Goal: Information Seeking & Learning: Learn about a topic

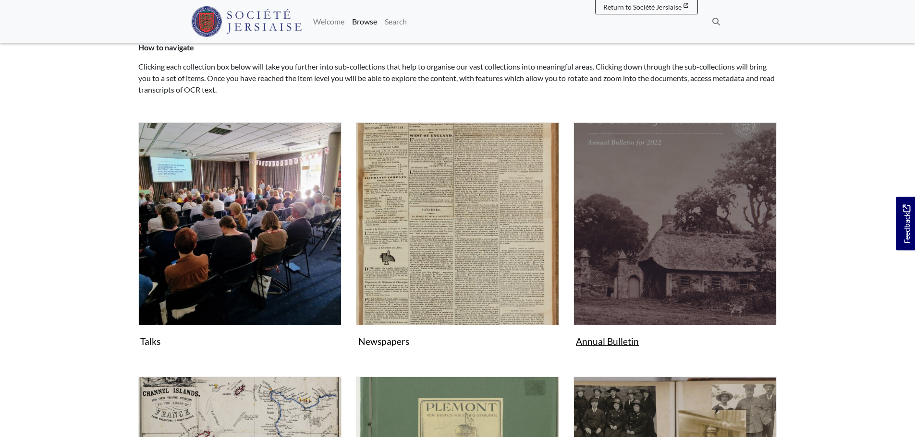
scroll to position [96, 0]
click at [653, 184] on img "Subcollection" at bounding box center [674, 224] width 203 height 203
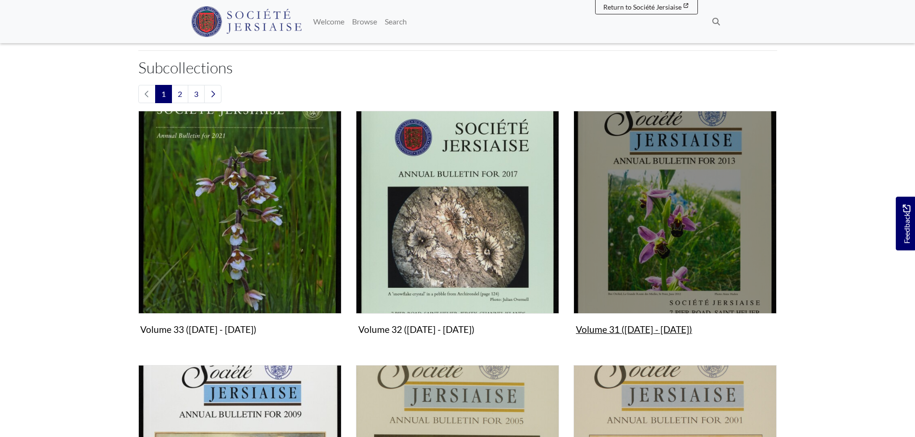
scroll to position [288, 0]
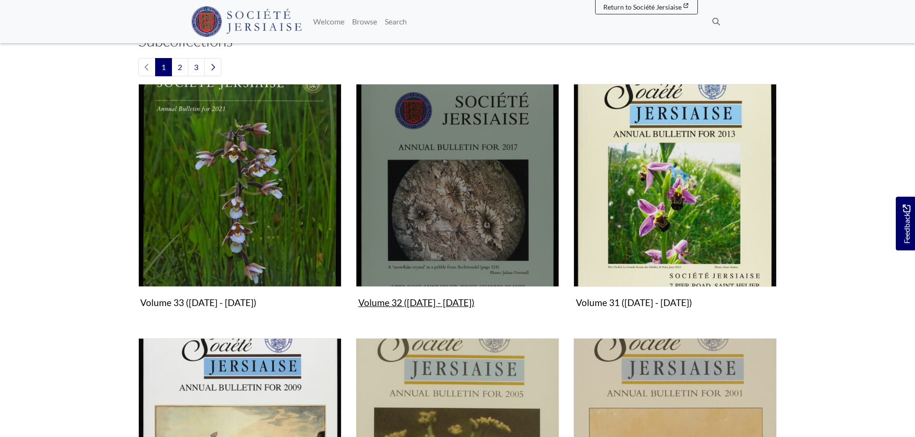
click at [530, 223] on img "Subcollection" at bounding box center [457, 185] width 203 height 203
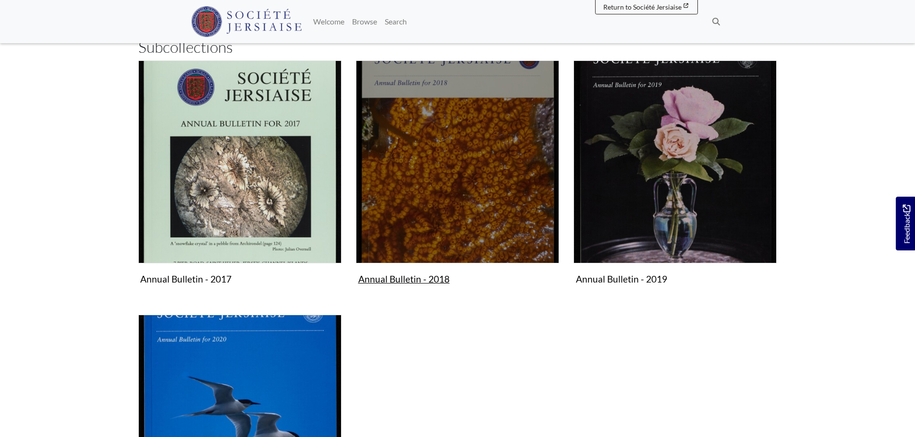
scroll to position [144, 0]
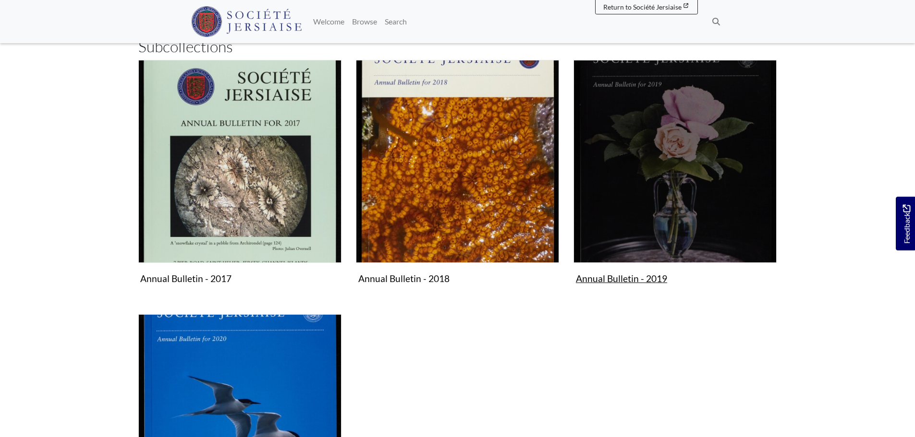
click at [661, 202] on img "Subcollection" at bounding box center [674, 161] width 203 height 203
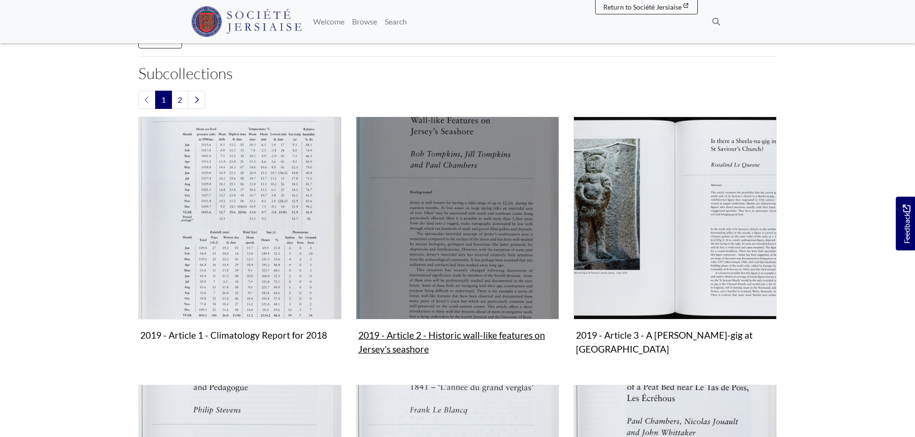
scroll to position [144, 0]
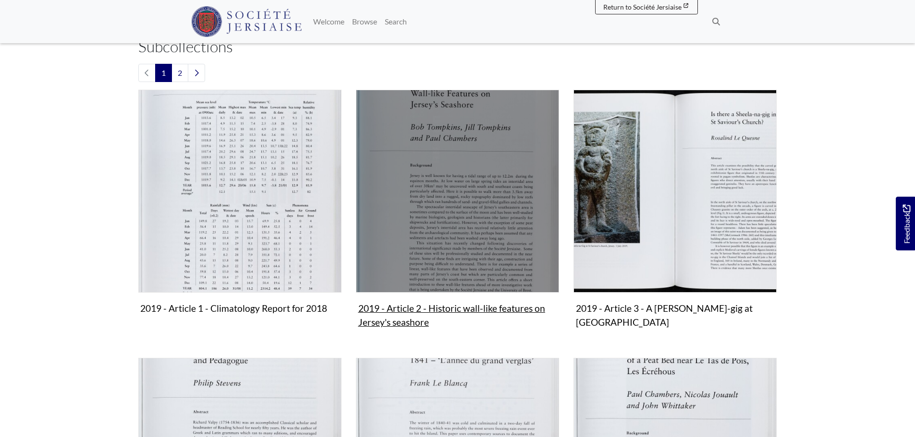
click at [412, 304] on figure "2019 - Article 2 - Historic wall-like features on Jersey's seashore Collection" at bounding box center [457, 211] width 203 height 242
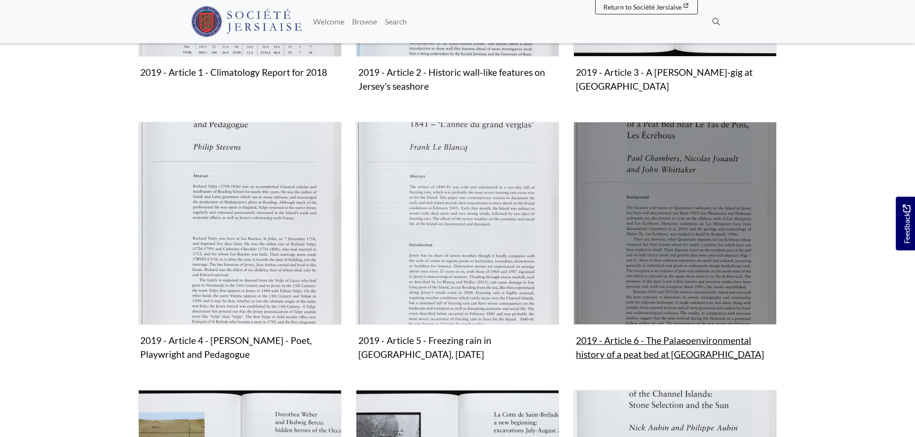
scroll to position [384, 0]
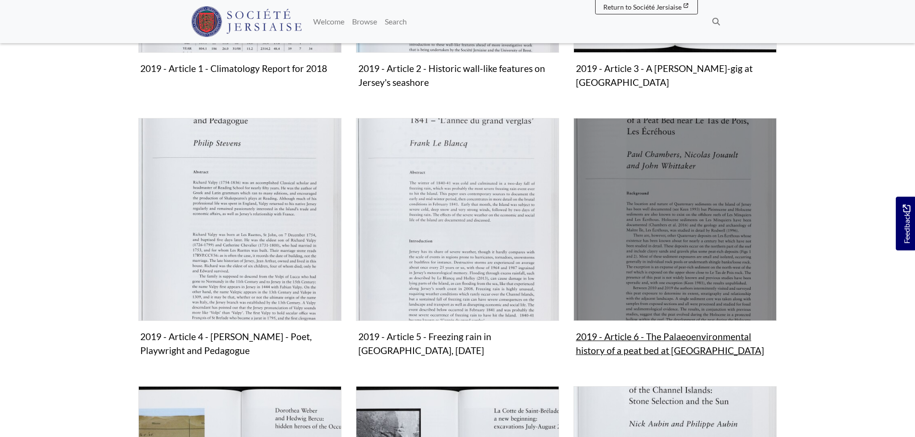
click at [669, 214] on img "Subcollection" at bounding box center [674, 219] width 203 height 203
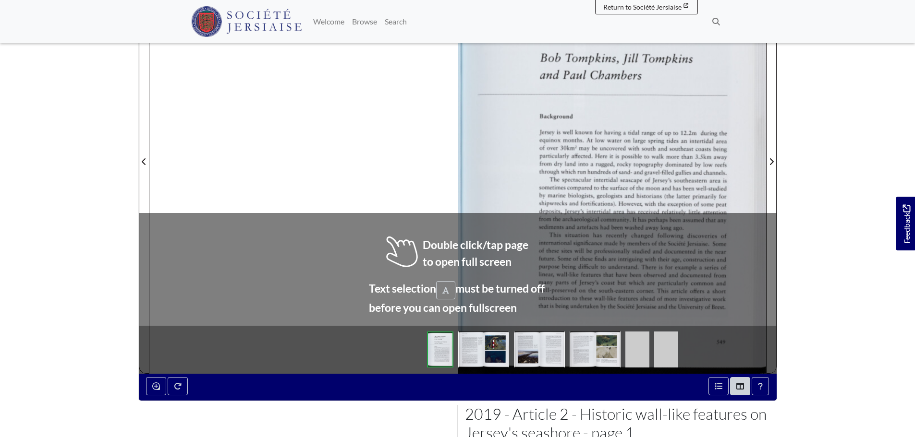
scroll to position [288, 0]
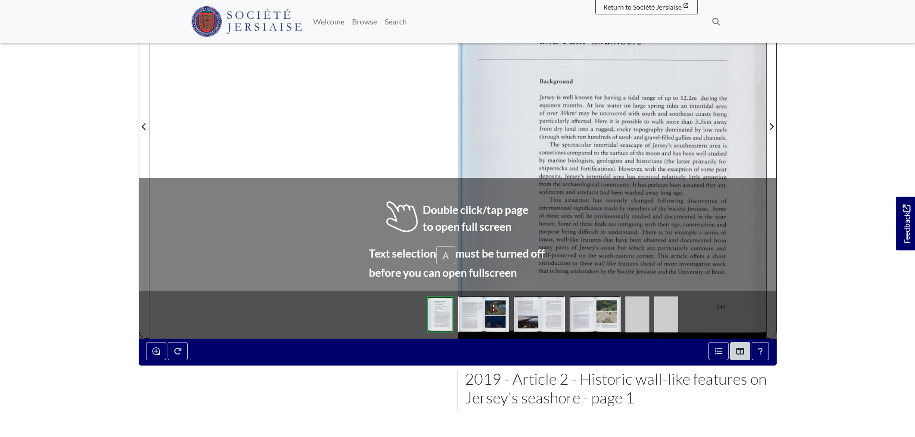
click at [630, 138] on img at bounding box center [611, 121] width 308 height 436
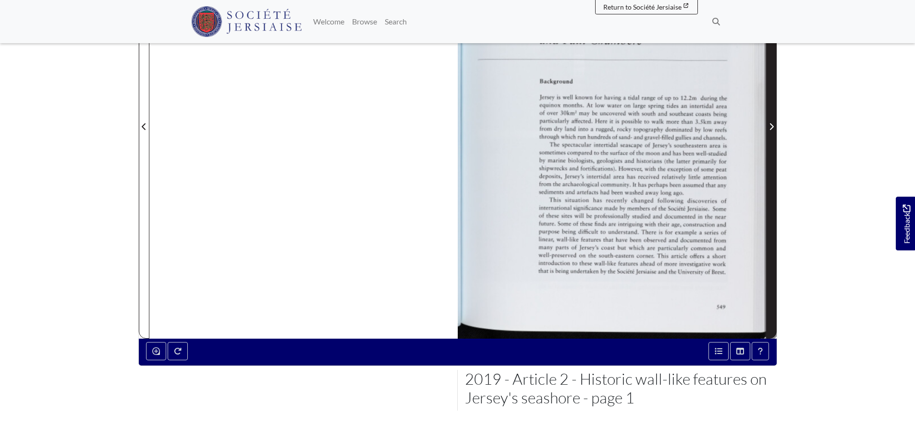
click at [770, 123] on icon "Next Page" at bounding box center [771, 127] width 5 height 8
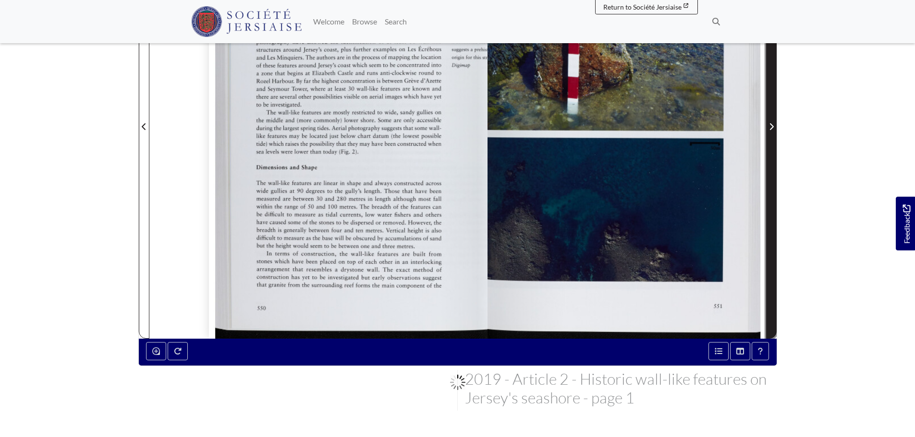
click at [770, 123] on icon "Next Page" at bounding box center [771, 127] width 5 height 8
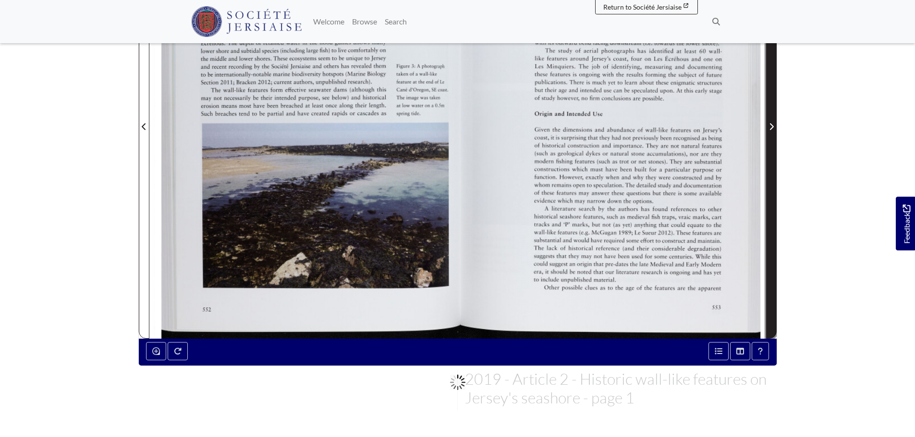
click at [770, 123] on icon "Next Page" at bounding box center [771, 127] width 5 height 8
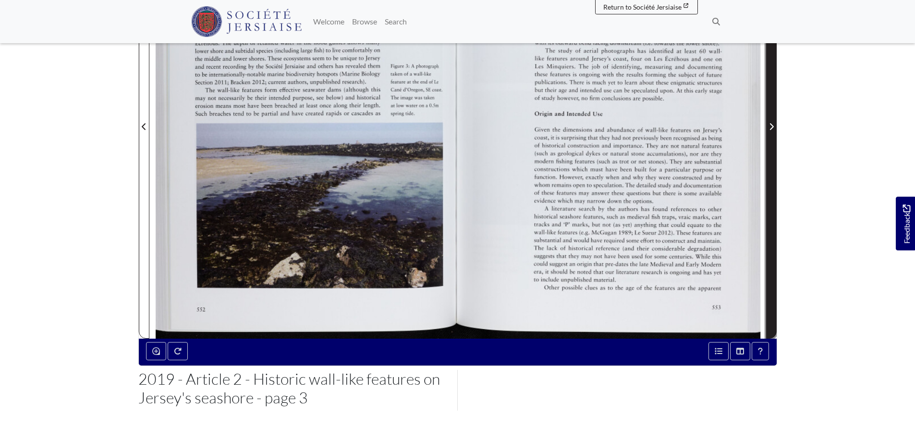
click at [772, 125] on icon "Next Page" at bounding box center [771, 127] width 5 height 8
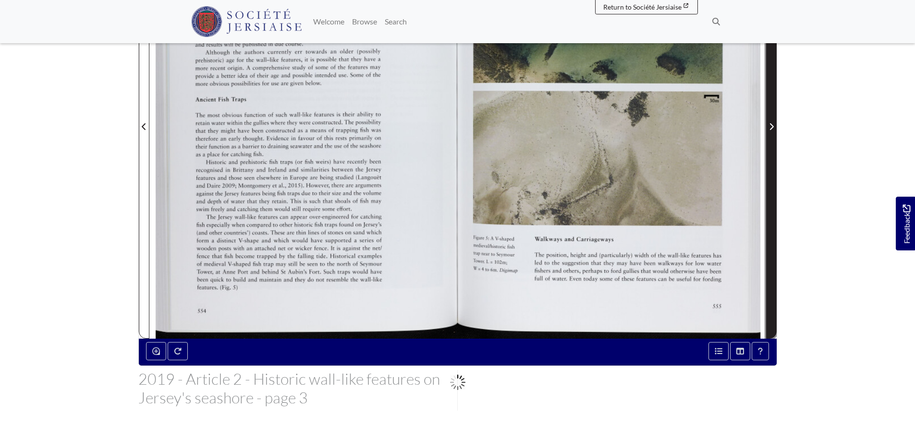
click at [772, 125] on icon "Next Page" at bounding box center [771, 127] width 5 height 8
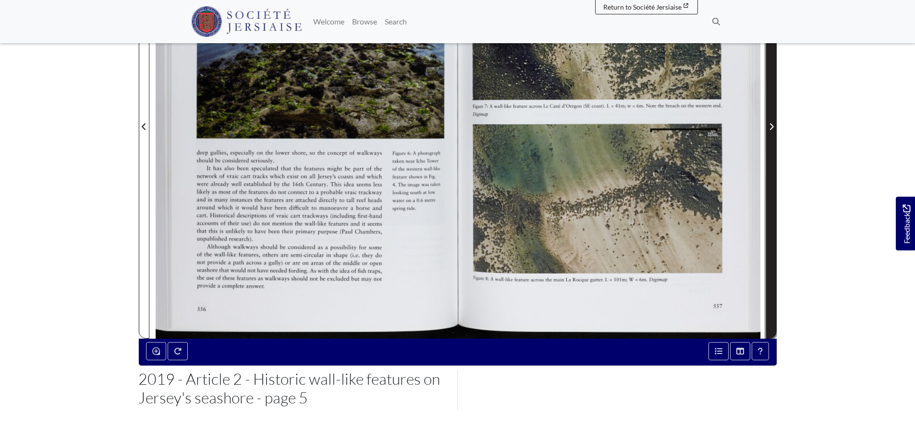
click at [772, 125] on icon "Next Page" at bounding box center [771, 127] width 5 height 8
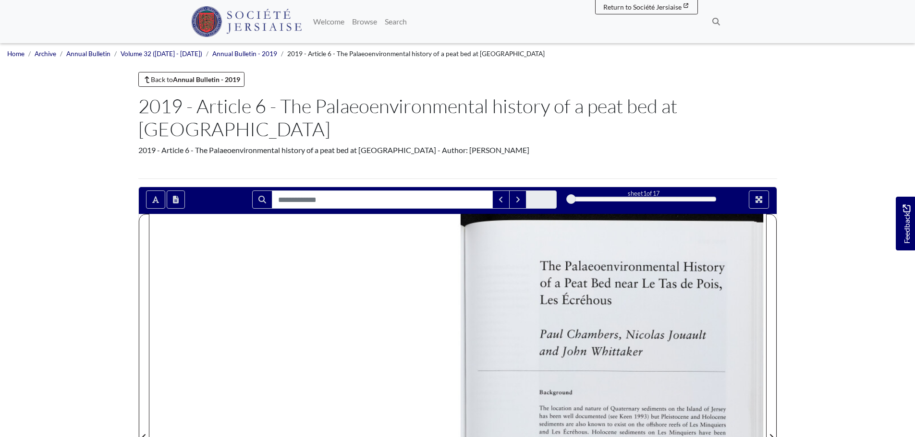
drag, startPoint x: 281, startPoint y: 103, endPoint x: 282, endPoint y: 124, distance: 21.6
click at [282, 124] on h1 "2019 - Article 6 - The Palaeoenvironmental history of a peat bed at Les Ecrehous" at bounding box center [457, 118] width 638 height 46
copy h1 "The Palaeoenvironmental history of a peat bed at Les Ecrehous"
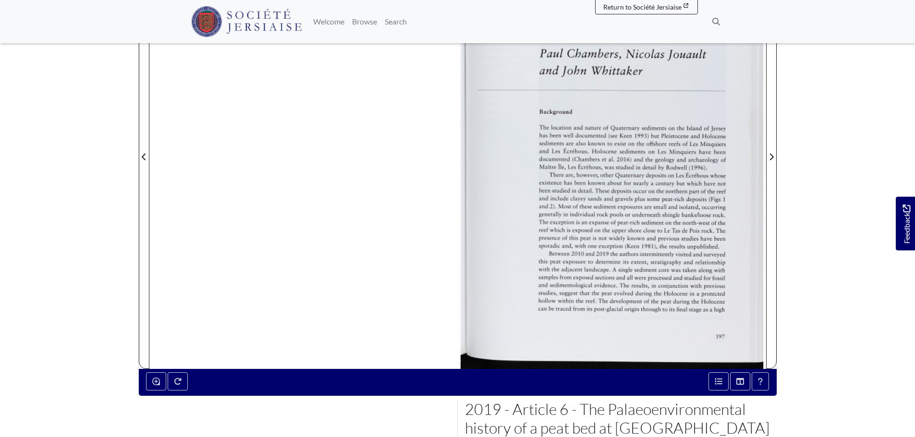
scroll to position [288, 0]
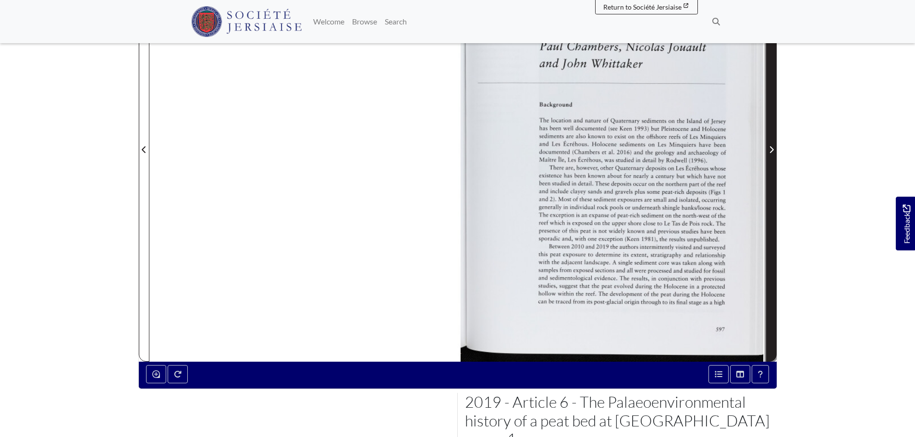
click at [770, 151] on icon "Next Page" at bounding box center [771, 150] width 5 height 8
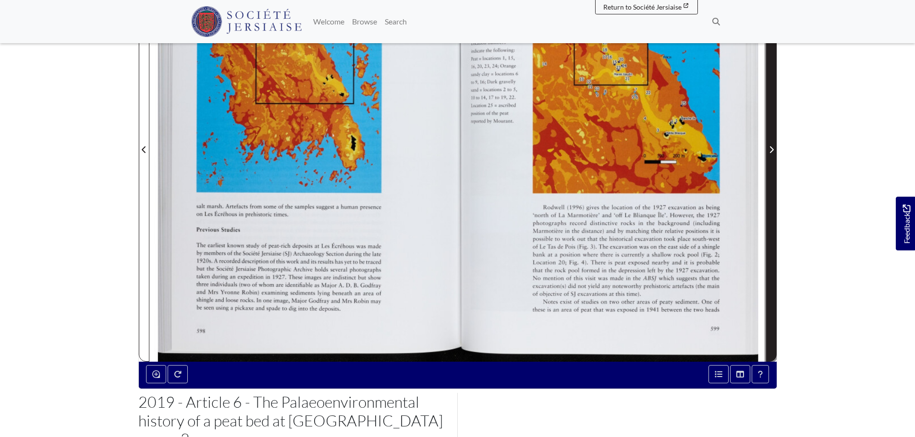
click at [770, 151] on icon "Next Page" at bounding box center [771, 150] width 5 height 8
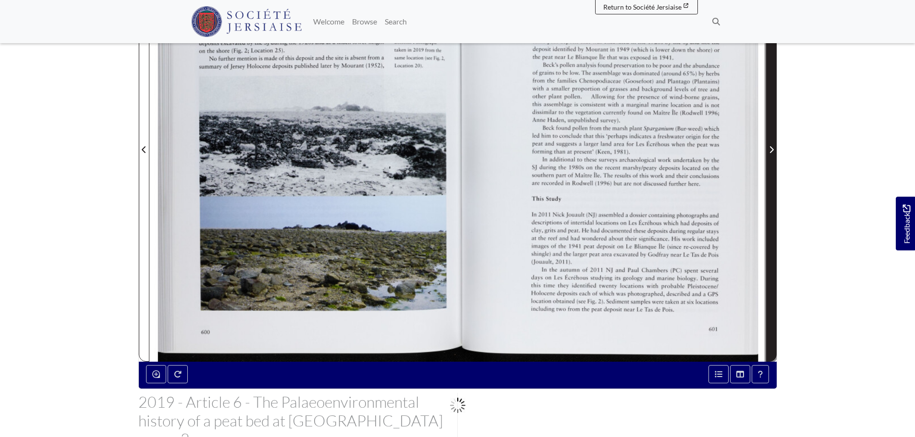
click at [770, 151] on icon "Next Page" at bounding box center [771, 150] width 5 height 8
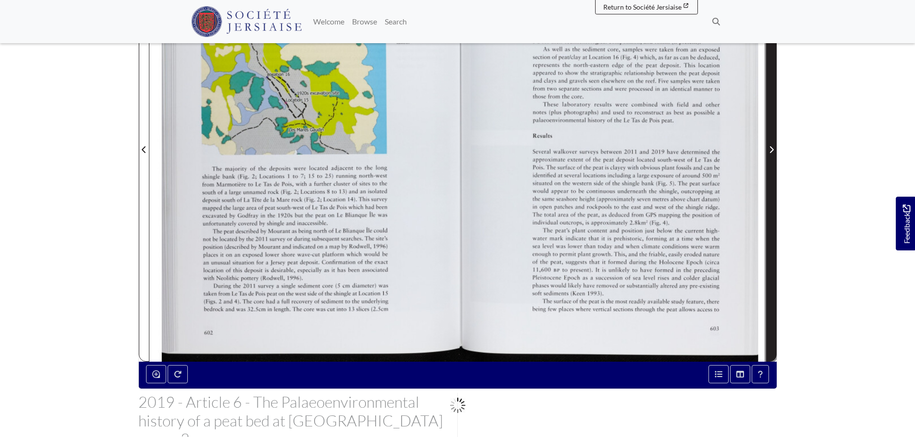
click at [770, 151] on icon "Next Page" at bounding box center [771, 150] width 5 height 8
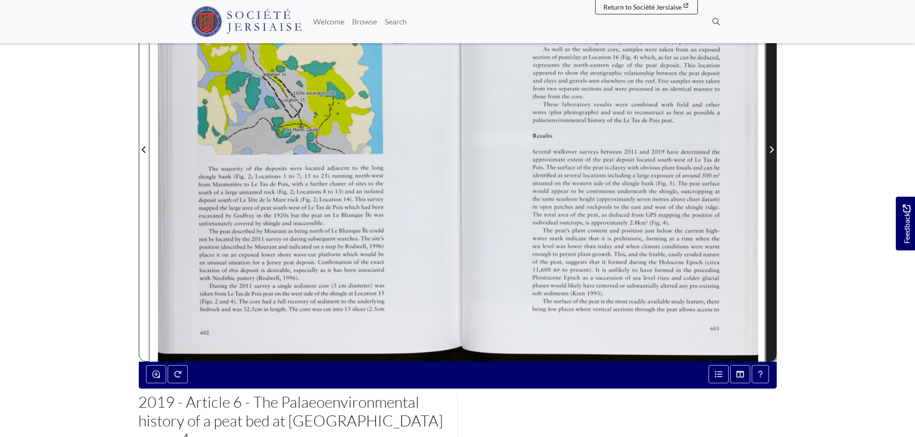
click at [770, 151] on icon "Next Page" at bounding box center [771, 150] width 5 height 8
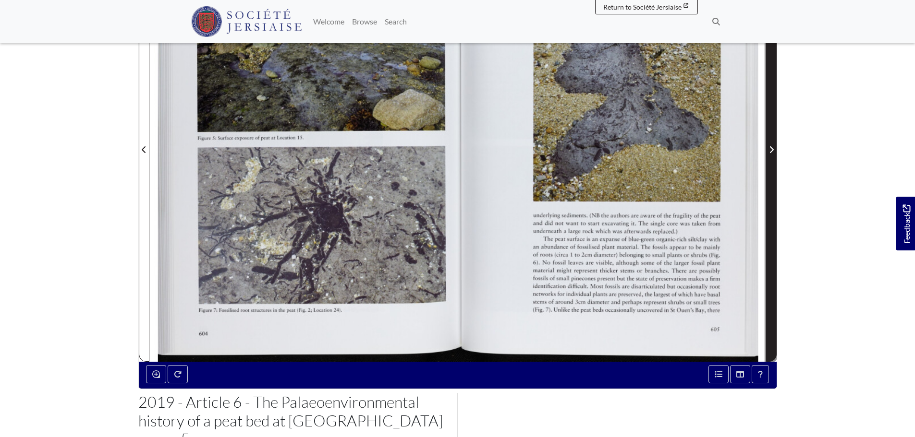
click at [771, 151] on icon "Next Page" at bounding box center [771, 149] width 4 height 7
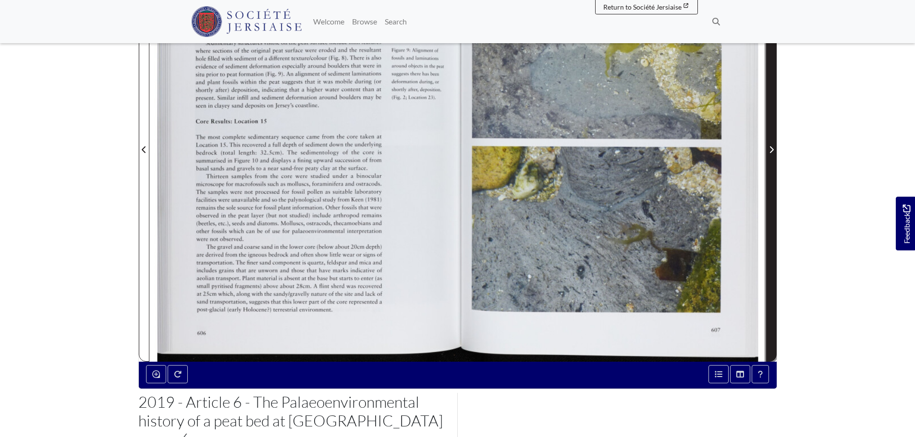
click at [772, 151] on icon "Next Page" at bounding box center [771, 150] width 5 height 8
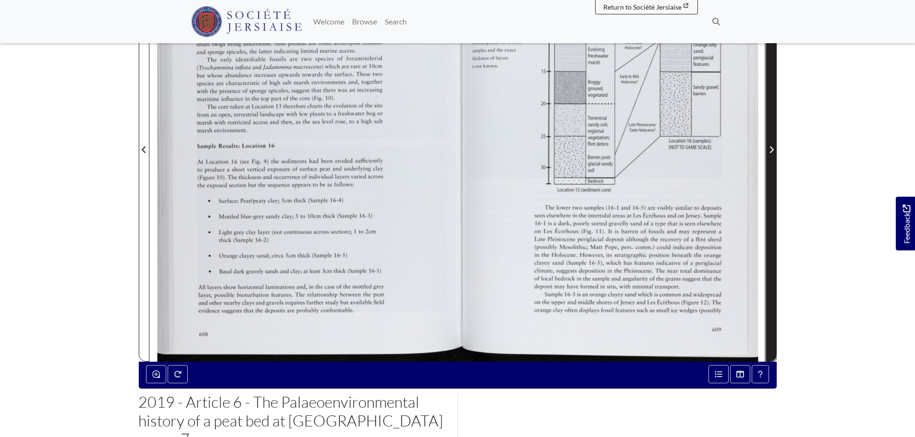
click at [772, 151] on icon "Next Page" at bounding box center [771, 150] width 5 height 8
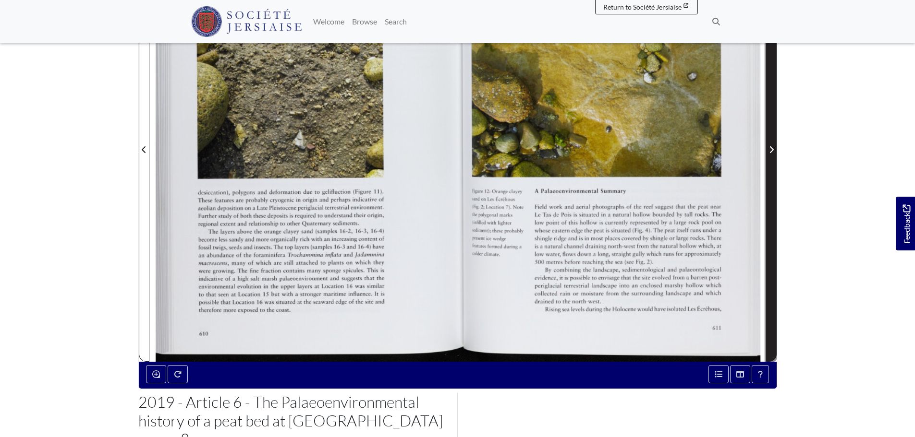
click at [772, 151] on icon "Next Page" at bounding box center [771, 150] width 5 height 8
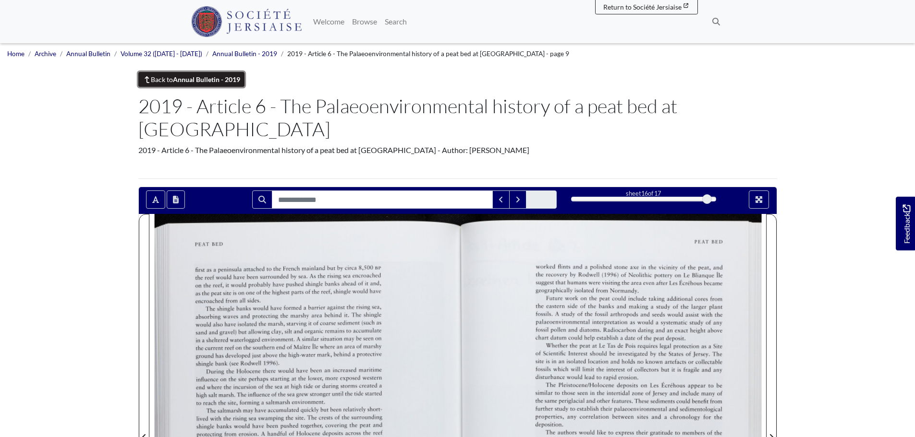
click at [164, 79] on link "Back to Annual Bulletin - 2019" at bounding box center [191, 79] width 107 height 15
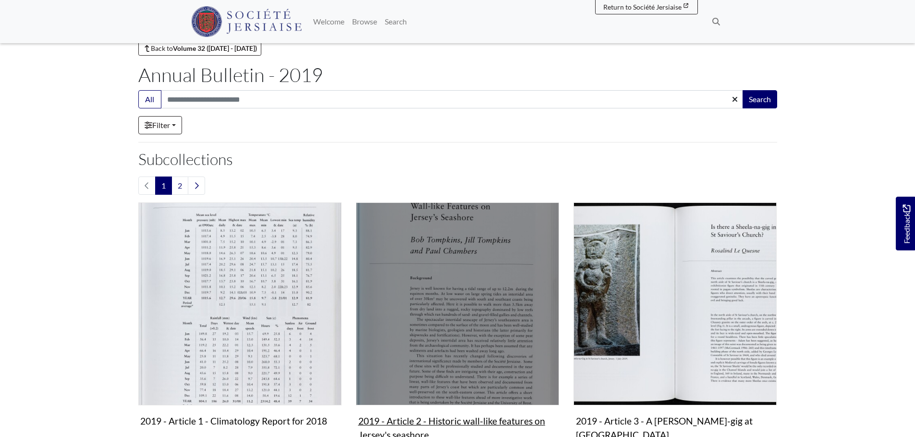
scroll to position [48, 0]
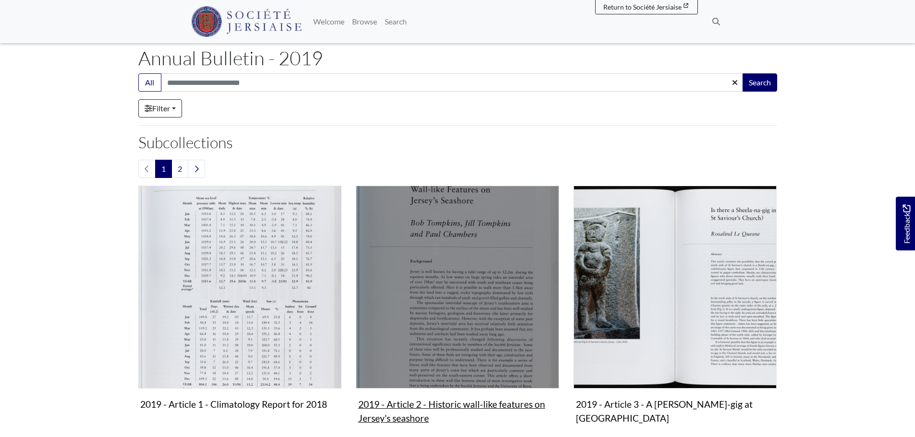
click at [469, 258] on img "Subcollection" at bounding box center [457, 287] width 203 height 203
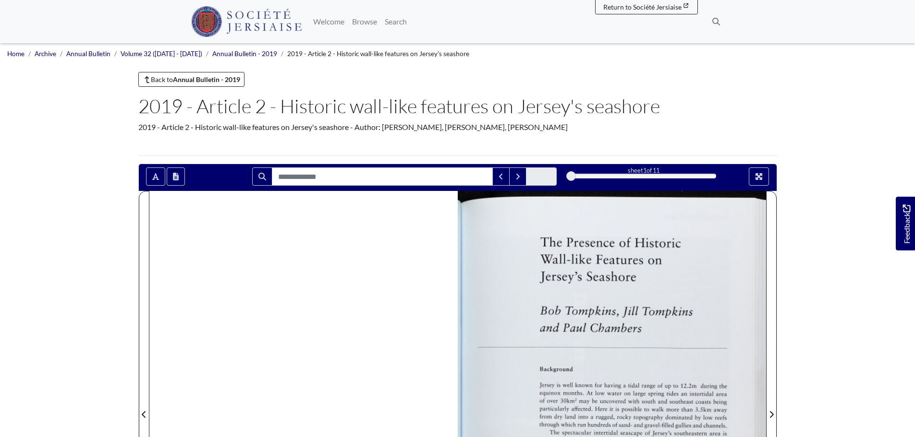
drag, startPoint x: 283, startPoint y: 101, endPoint x: 662, endPoint y: 106, distance: 379.3
click at [662, 106] on h1 "2019 - Article 2 - Historic wall-like features on Jersey's seashore" at bounding box center [457, 106] width 638 height 23
copy h1 "Historic wall-like features on Jersey's seashore"
click at [158, 82] on link "Back to Annual Bulletin - 2019" at bounding box center [191, 79] width 107 height 15
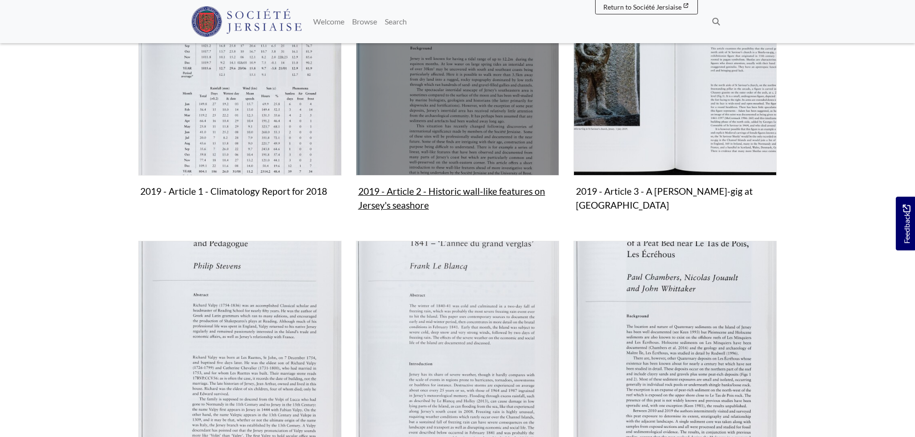
scroll to position [288, 0]
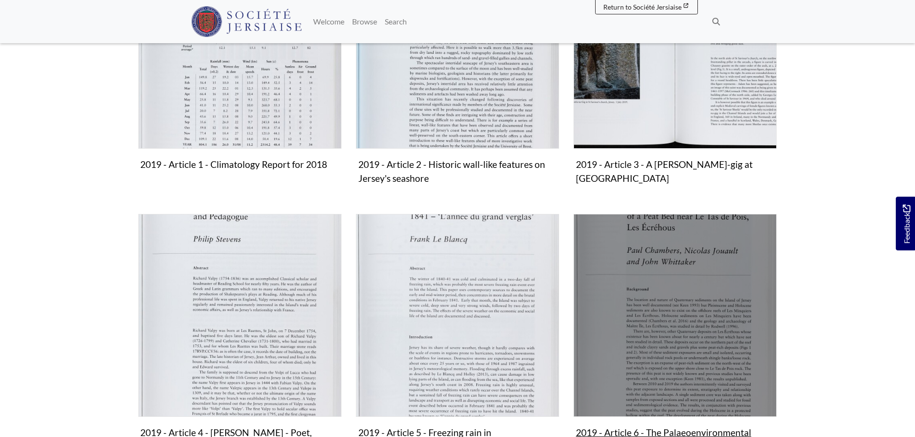
click at [660, 274] on img "Subcollection" at bounding box center [674, 315] width 203 height 203
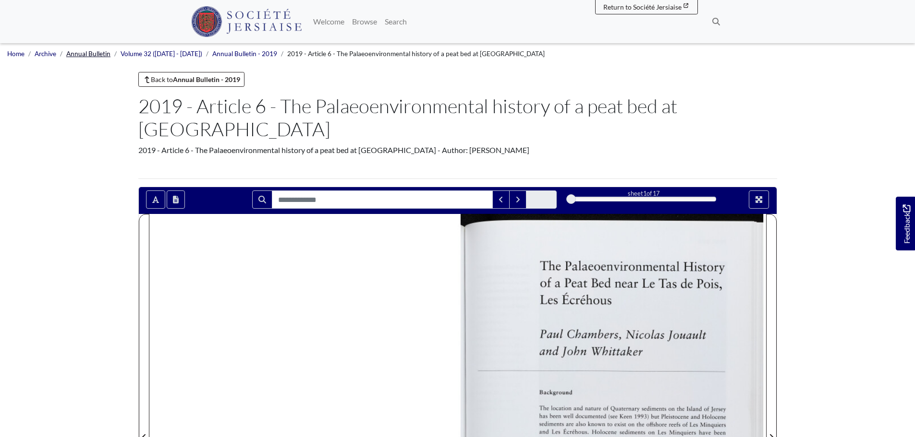
click at [104, 54] on link "Annual Bulletin" at bounding box center [88, 54] width 44 height 8
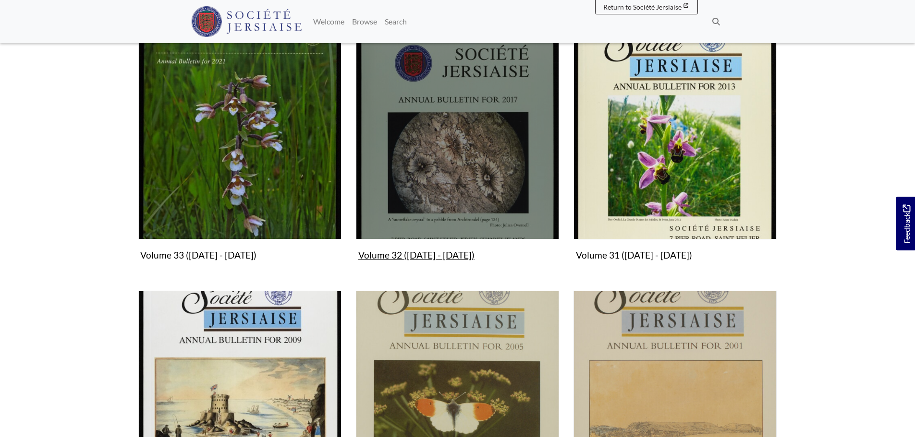
scroll to position [336, 0]
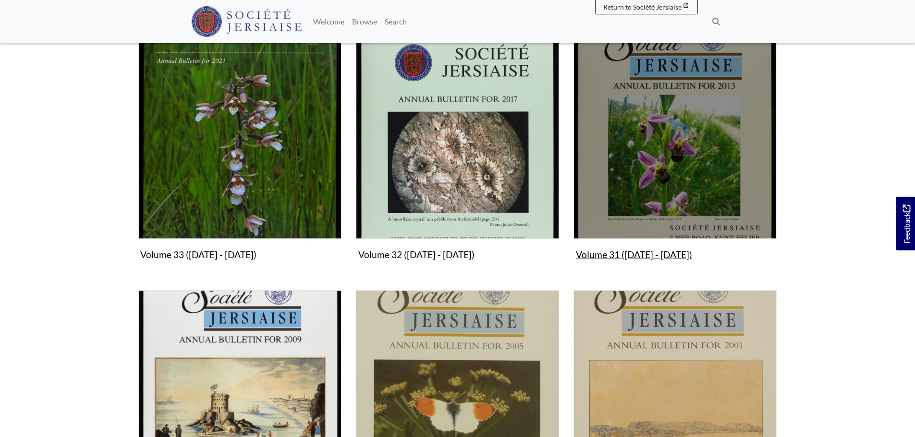
click at [624, 146] on img "Subcollection" at bounding box center [674, 137] width 203 height 203
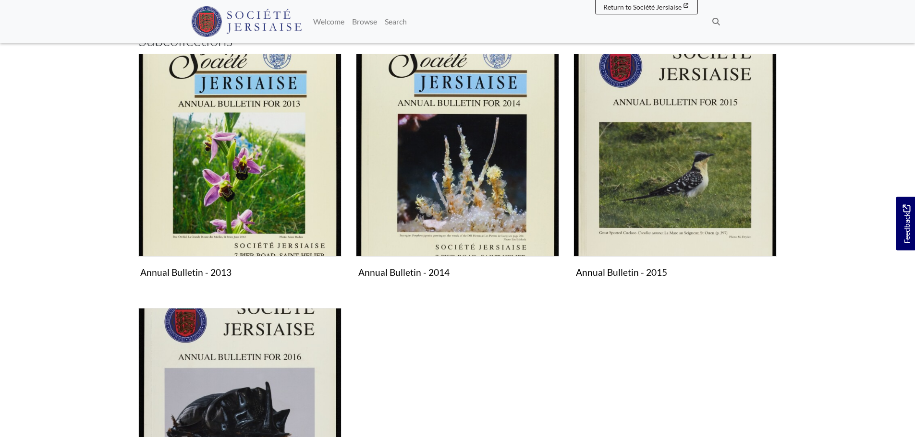
scroll to position [144, 0]
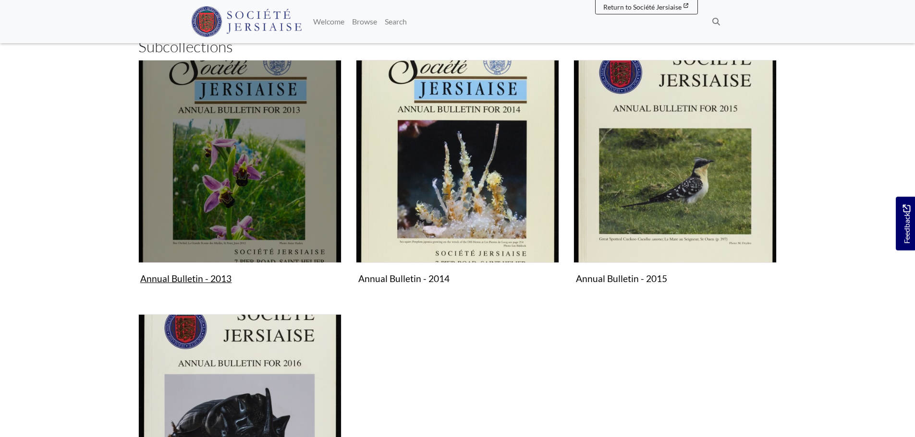
click at [288, 155] on img "Subcollection" at bounding box center [239, 161] width 203 height 203
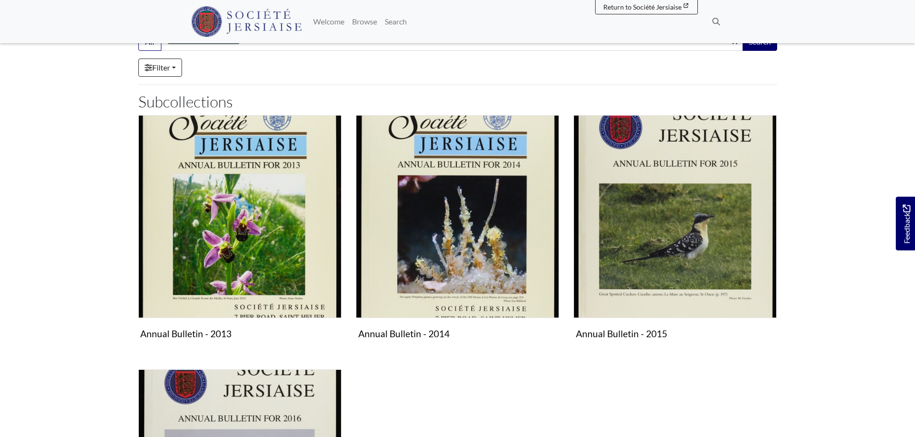
scroll to position [0, 0]
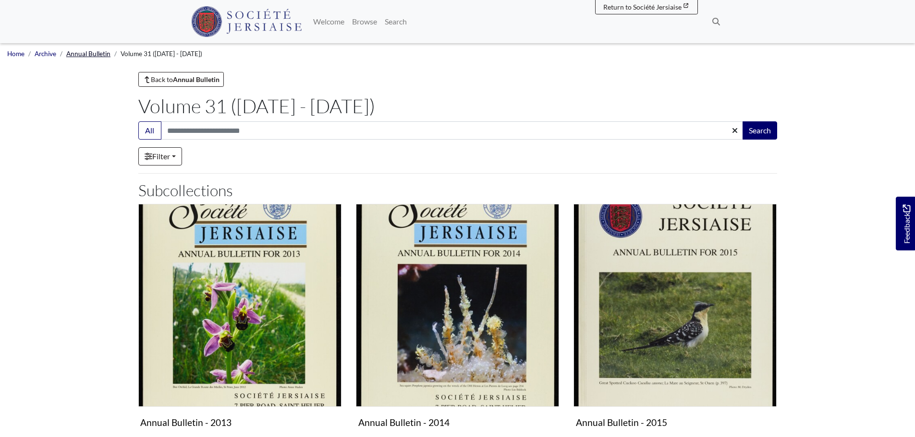
drag, startPoint x: 93, startPoint y: 52, endPoint x: 101, endPoint y: 54, distance: 8.9
click at [93, 52] on link "Annual Bulletin" at bounding box center [88, 54] width 44 height 8
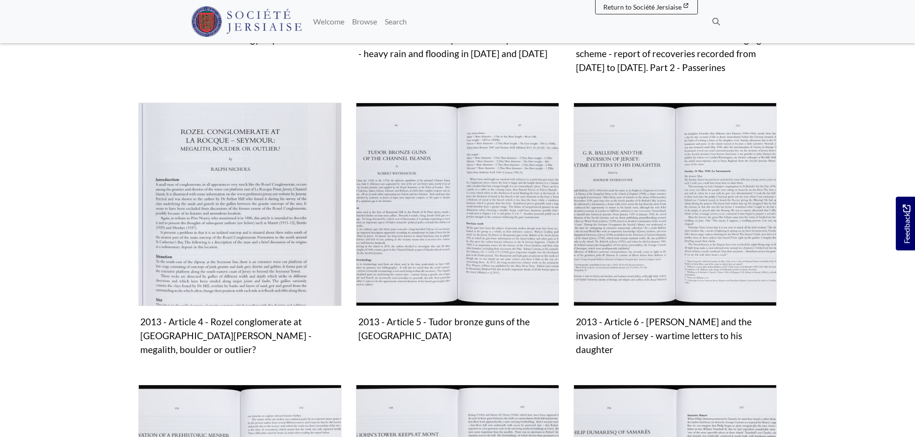
scroll to position [384, 0]
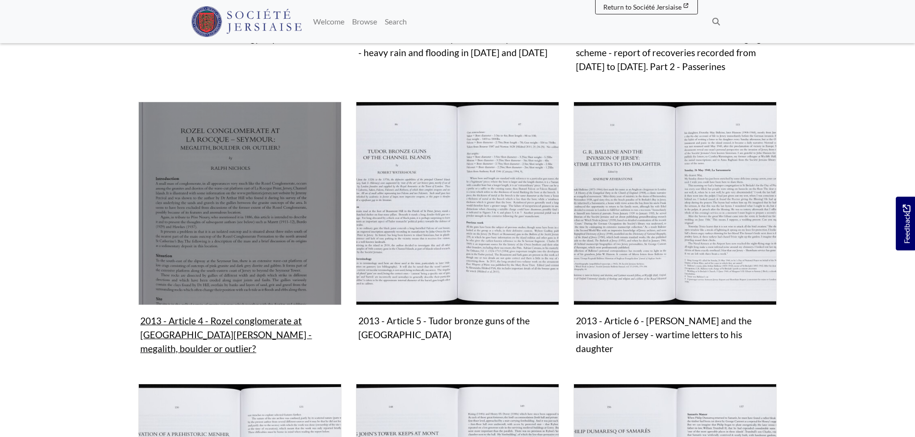
click at [244, 160] on img "Subcollection" at bounding box center [239, 203] width 203 height 203
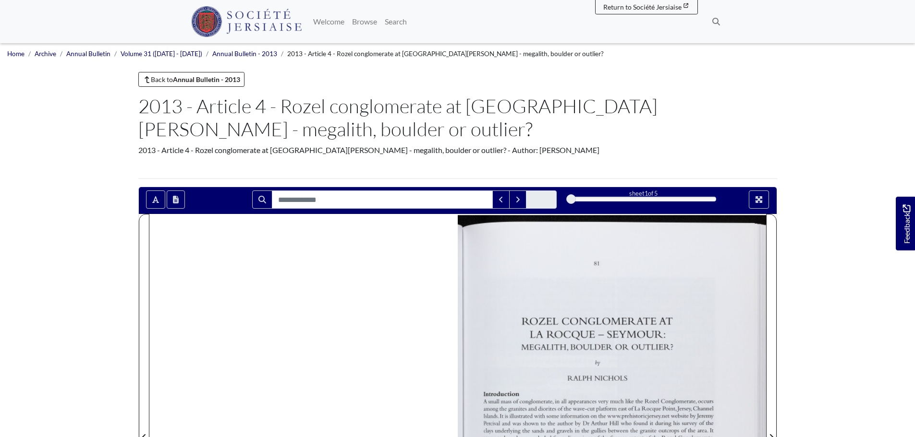
click at [558, 53] on ul "Home Archive Annual Bulletin Volume 31 ([DATE] - [DATE]) Annual Bulletin - 2013…" at bounding box center [457, 53] width 900 height 21
click at [544, 58] on ul "Home Archive Annual Bulletin Volume 31 ([DATE] - [DATE]) Annual Bulletin - 2013…" at bounding box center [457, 53] width 900 height 21
click at [331, 56] on span "2013 - Article 4 - Rozel conglomerate at [GEOGRAPHIC_DATA][PERSON_NAME] - megal…" at bounding box center [445, 54] width 316 height 8
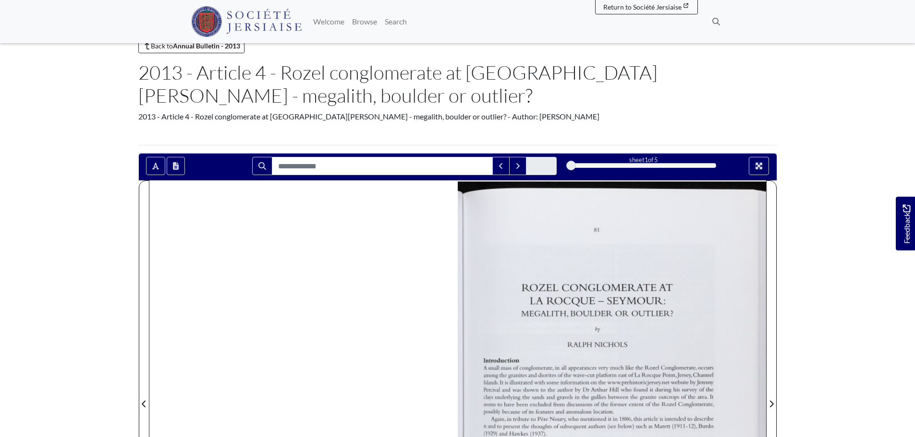
scroll to position [240, 0]
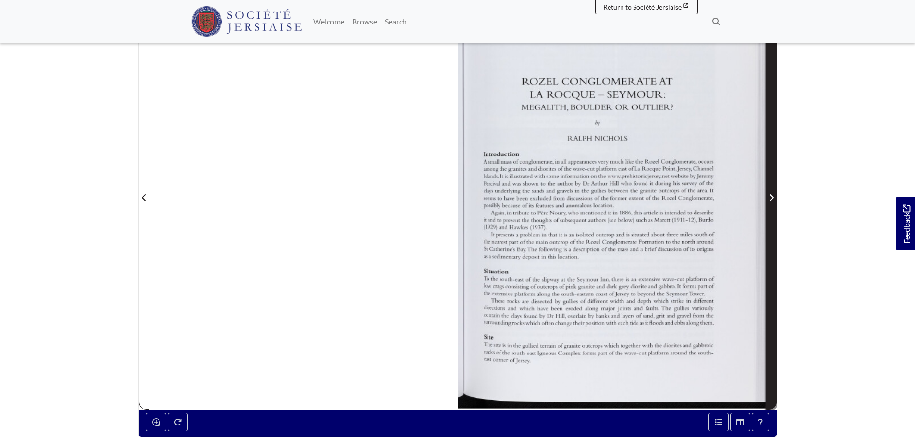
click at [771, 197] on icon "Next Page" at bounding box center [771, 197] width 4 height 7
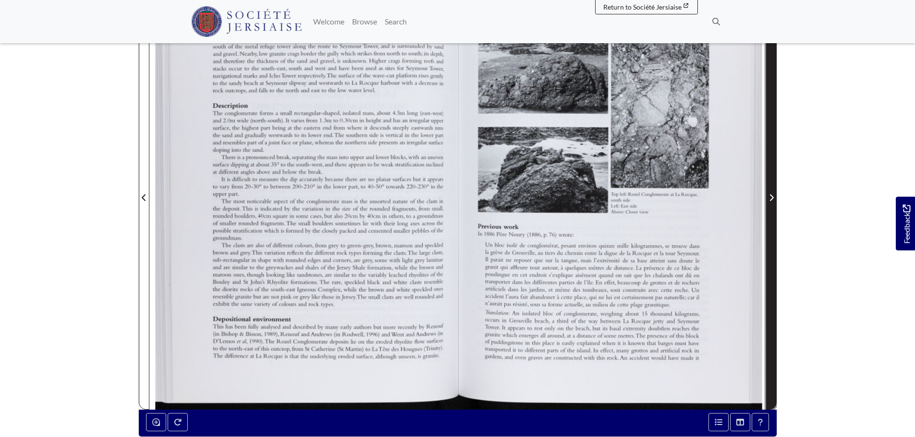
click at [771, 197] on icon "Next Page" at bounding box center [771, 197] width 4 height 7
click at [769, 199] on icon "Next Page" at bounding box center [771, 198] width 5 height 8
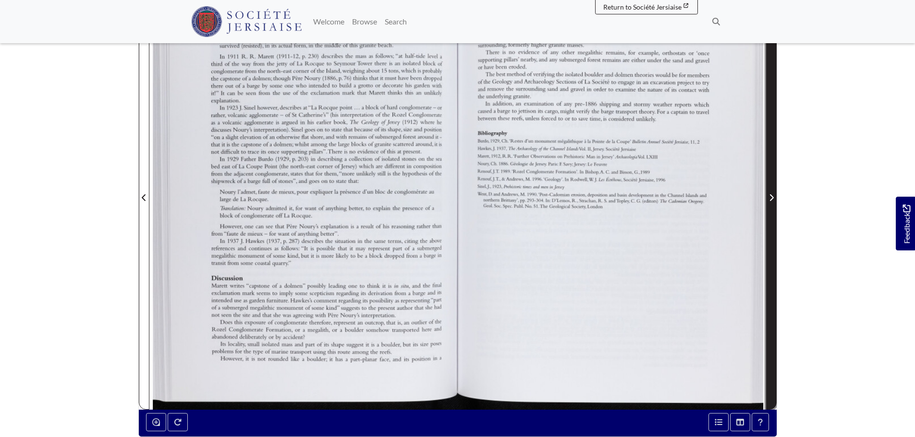
click at [769, 200] on icon "Next Page" at bounding box center [771, 198] width 5 height 8
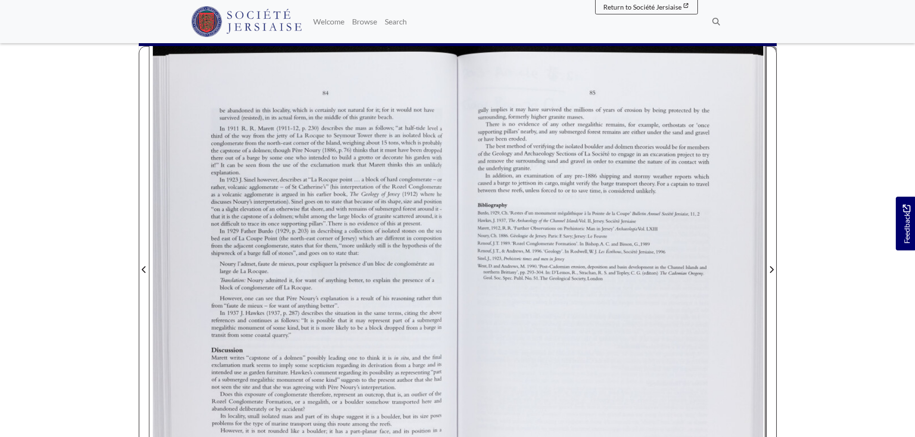
scroll to position [96, 0]
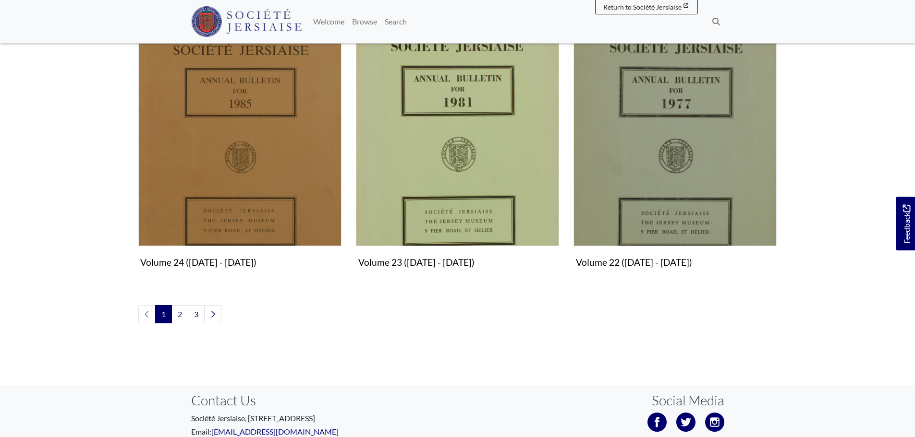
scroll to position [1104, 0]
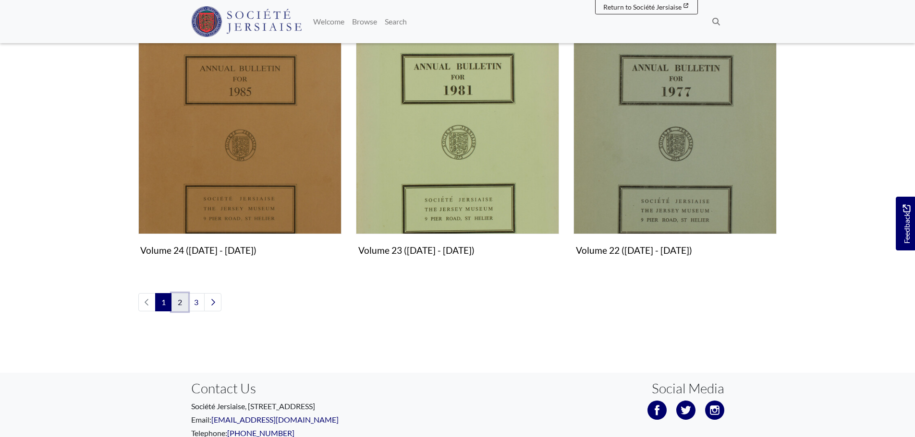
click at [180, 300] on link "2" at bounding box center [179, 302] width 17 height 18
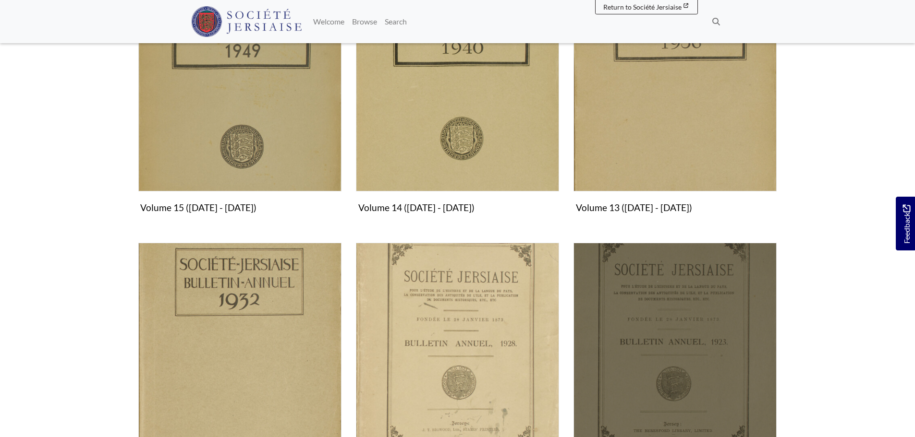
scroll to position [1056, 0]
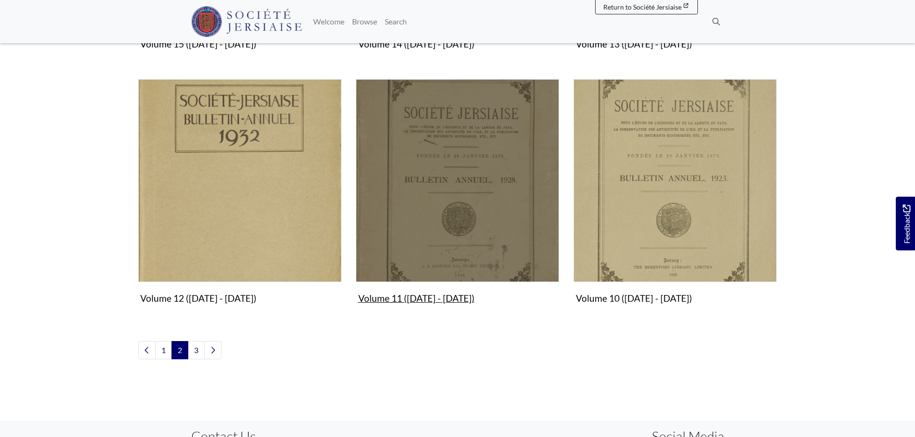
click at [420, 231] on img "Subcollection" at bounding box center [457, 180] width 203 height 203
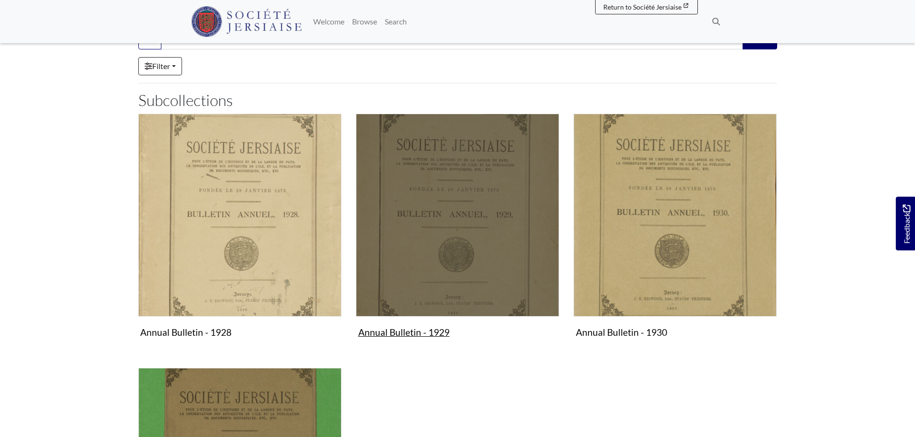
scroll to position [144, 0]
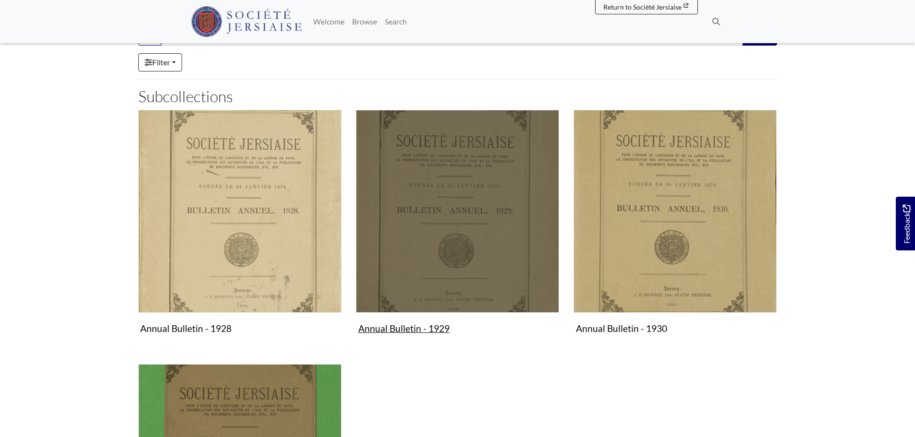
click at [474, 252] on img "Subcollection" at bounding box center [457, 211] width 203 height 203
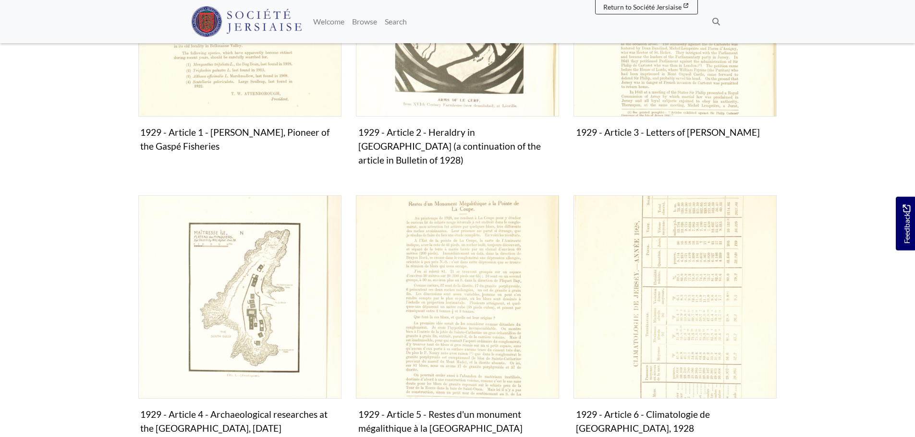
scroll to position [336, 0]
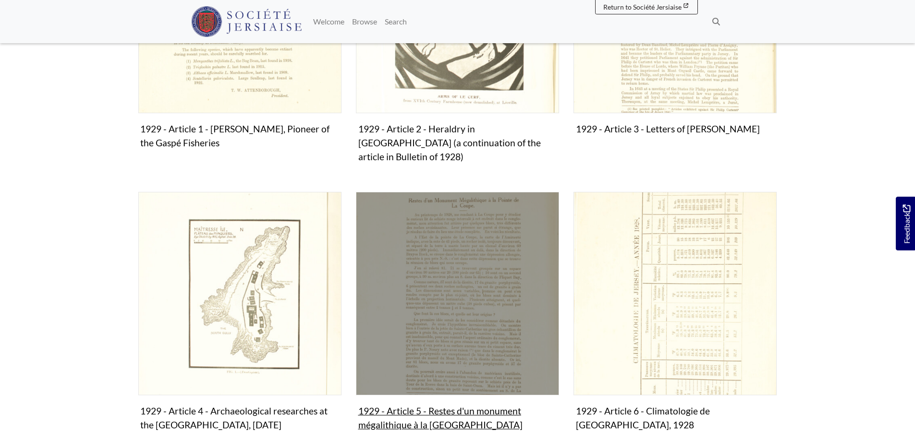
click at [494, 246] on img "Subcollection" at bounding box center [457, 293] width 203 height 203
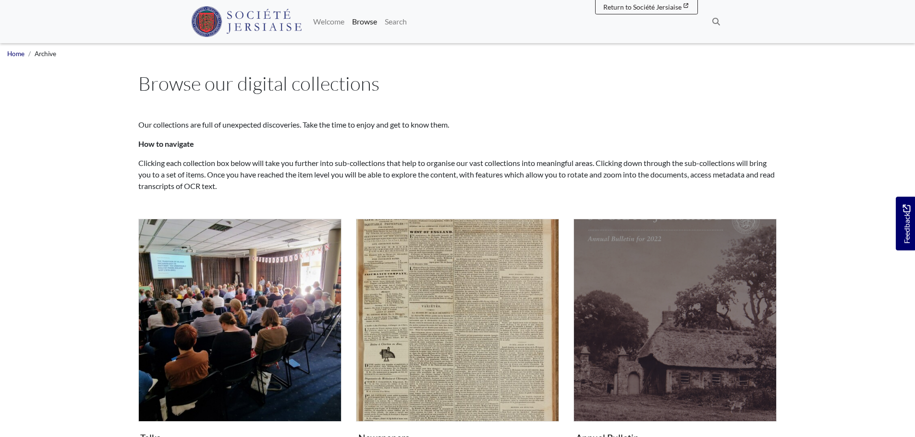
click at [710, 266] on img "Subcollection" at bounding box center [674, 320] width 203 height 203
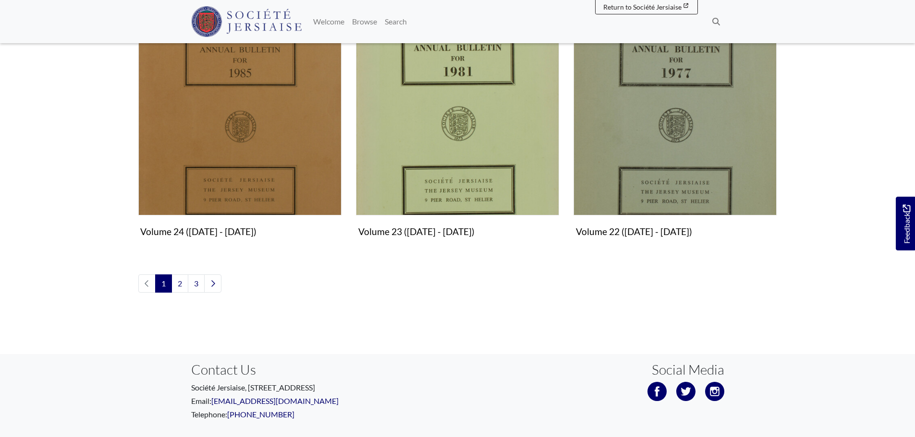
scroll to position [1152, 0]
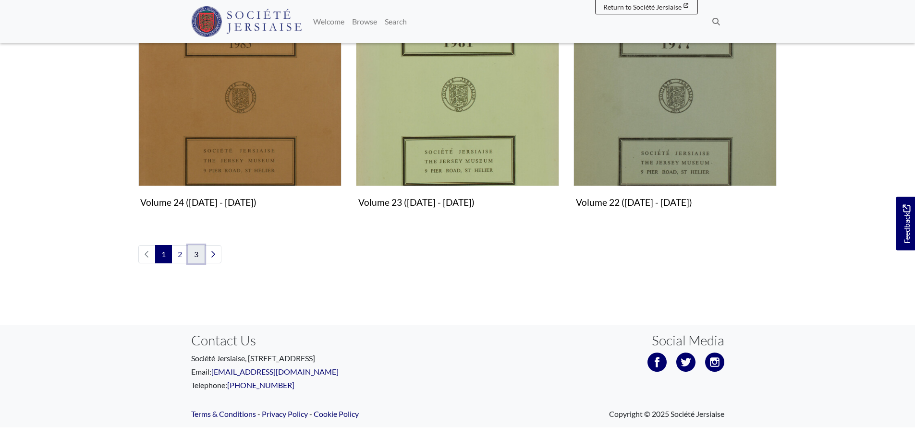
click at [193, 254] on link "3" at bounding box center [196, 254] width 17 height 18
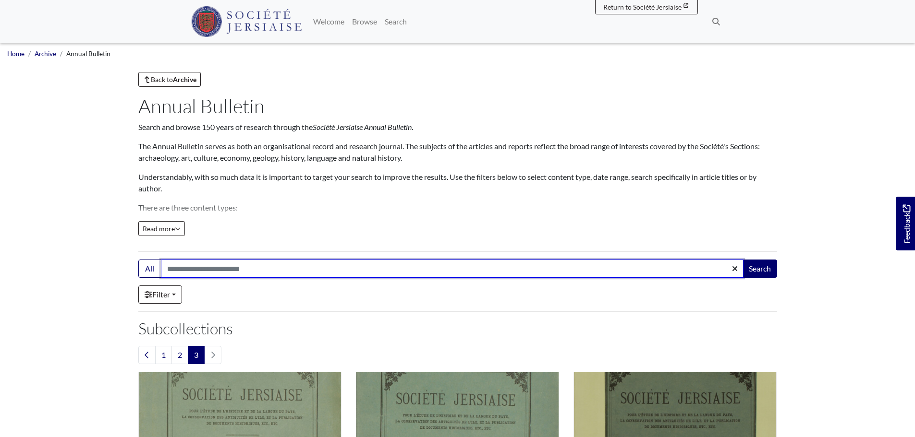
click at [203, 269] on input "Search:" at bounding box center [452, 269] width 582 height 18
type input "**********"
click at [742, 260] on button "Search" at bounding box center [759, 269] width 35 height 18
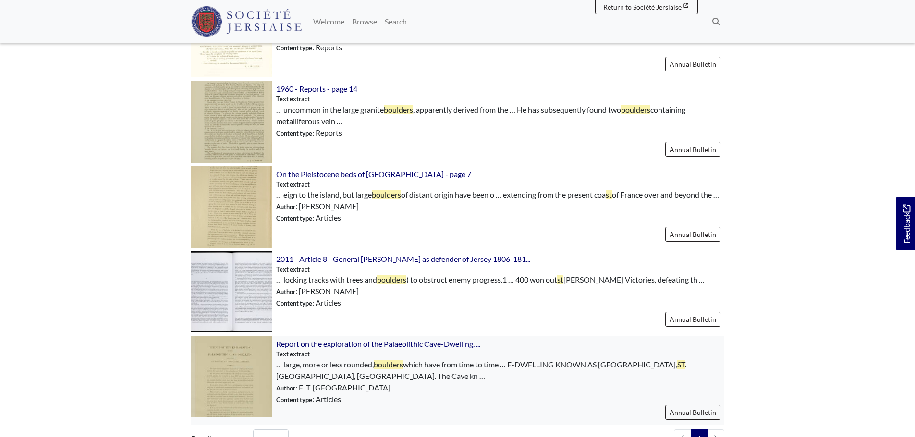
scroll to position [365, 0]
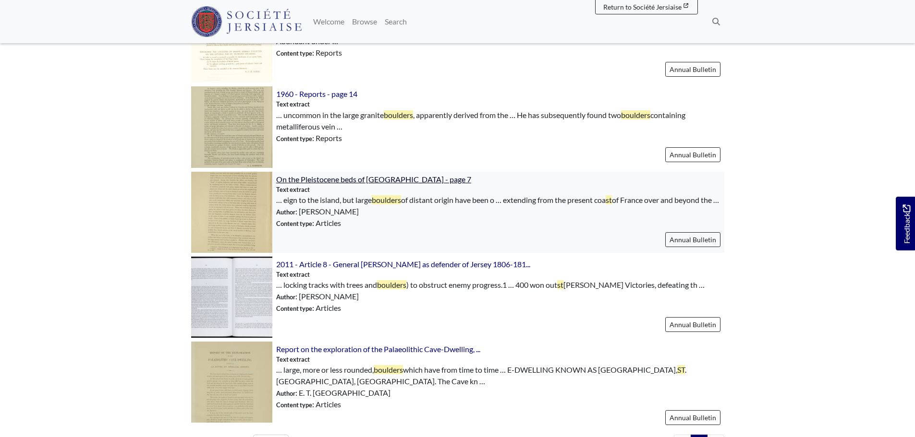
click at [346, 180] on span "On the Pleistocene beds of [GEOGRAPHIC_DATA] - page 7" at bounding box center [373, 179] width 195 height 9
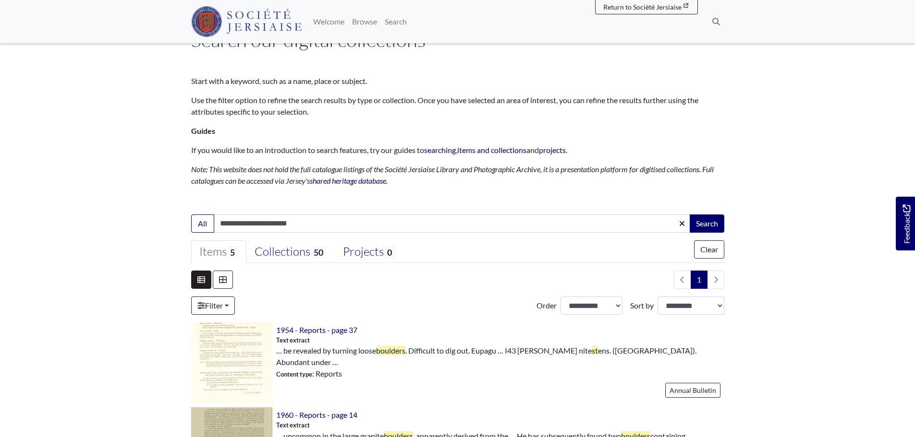
scroll to position [0, 0]
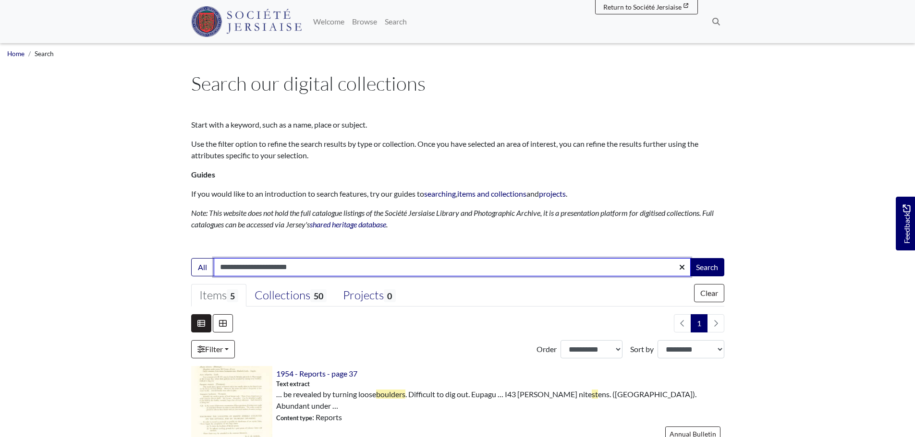
click at [249, 268] on input "**********" at bounding box center [452, 267] width 477 height 18
type input "**********"
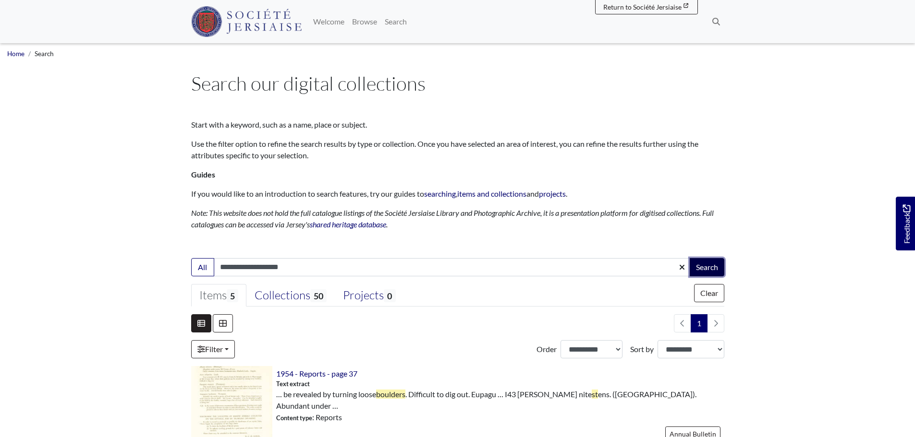
drag, startPoint x: 710, startPoint y: 264, endPoint x: 722, endPoint y: 267, distance: 12.5
click at [710, 264] on button "Search" at bounding box center [706, 267] width 35 height 18
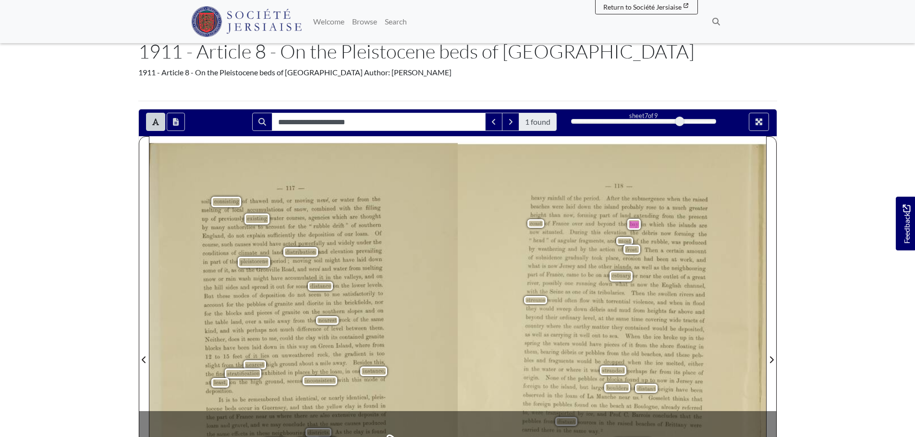
scroll to position [96, 0]
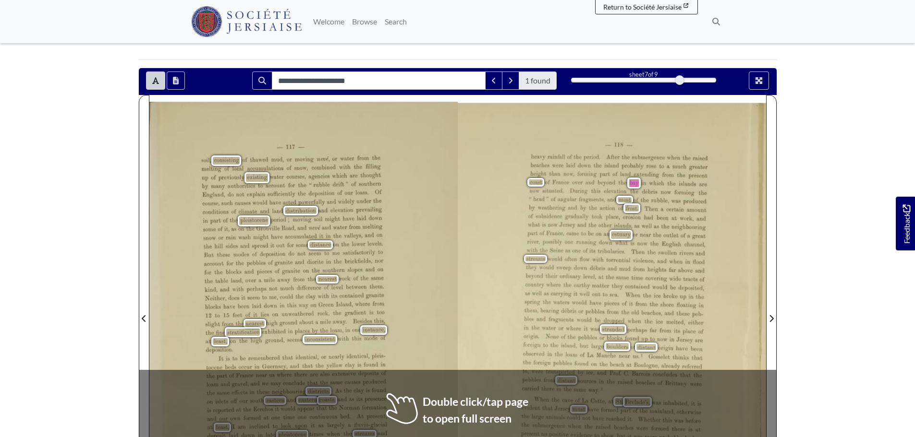
click at [476, 237] on div "-—118— heavy rainfall of the period. After the submergence when the raised beac…" at bounding box center [611, 317] width 308 height 428
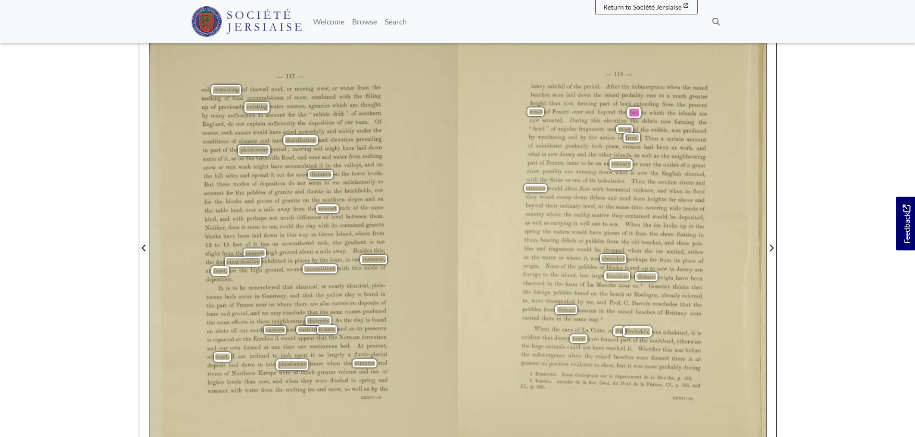
scroll to position [144, 0]
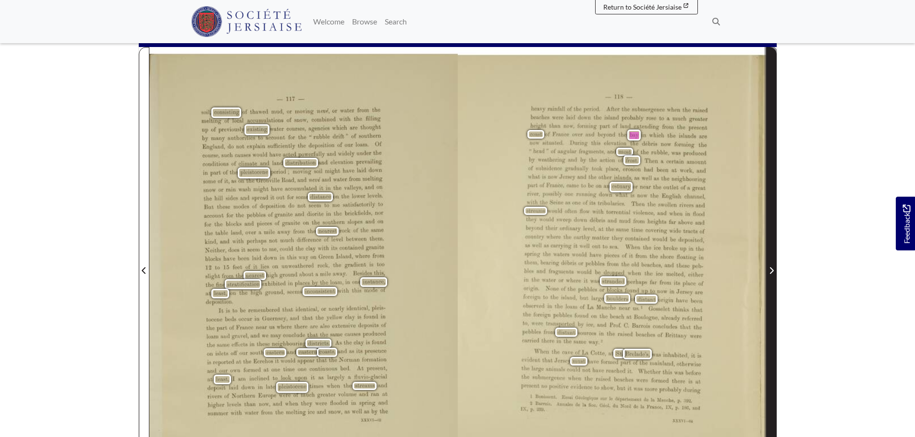
click at [769, 269] on icon "Next Page" at bounding box center [771, 271] width 5 height 8
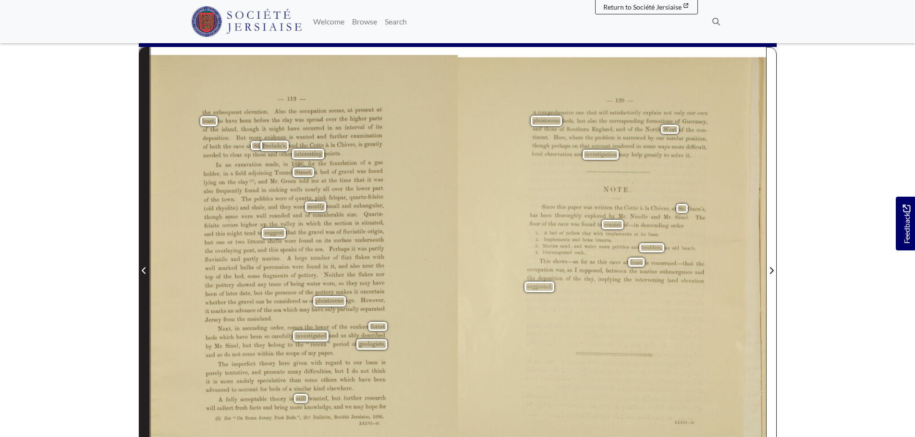
click at [144, 272] on icon "Previous Page" at bounding box center [144, 271] width 5 height 8
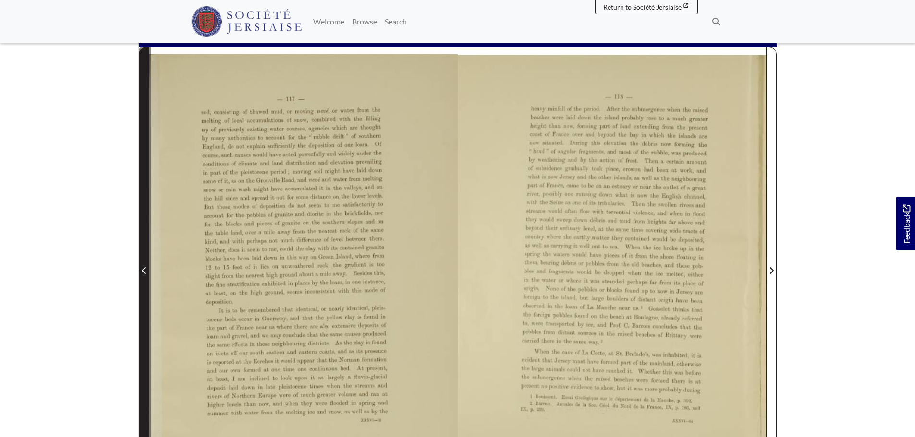
click at [144, 272] on icon "Previous Page" at bounding box center [144, 271] width 5 height 8
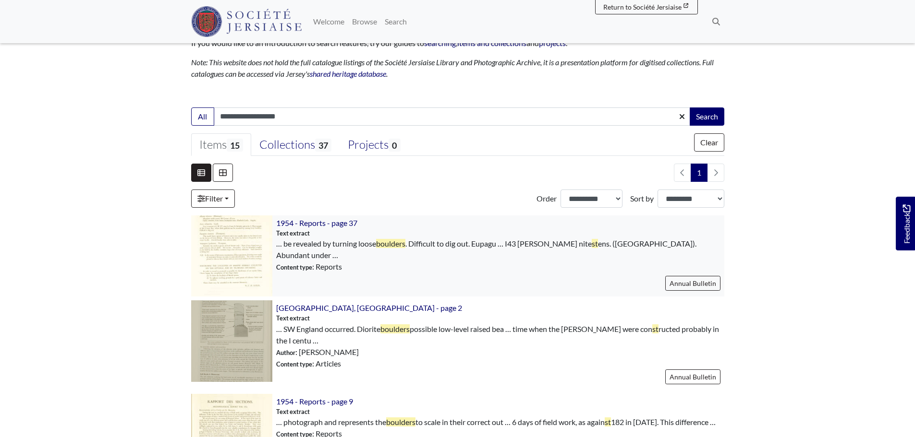
scroll to position [48, 0]
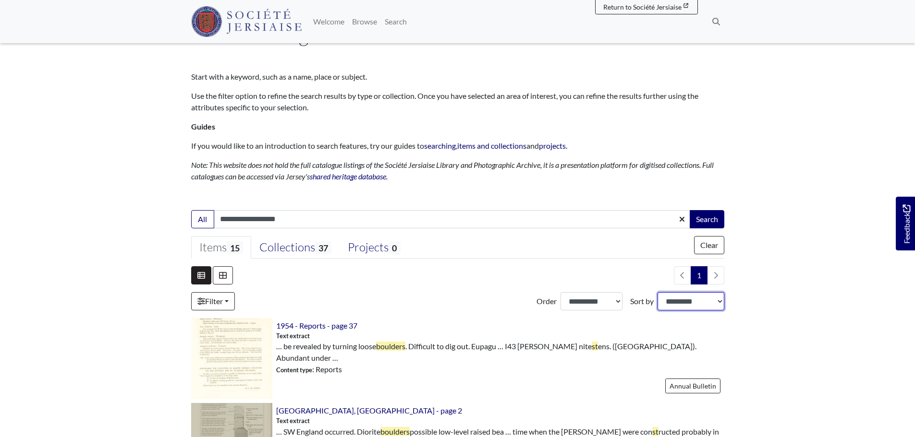
click at [683, 304] on select "**********" at bounding box center [690, 301] width 67 height 18
select select "*****"
click at [657, 292] on select "**********" at bounding box center [690, 301] width 67 height 18
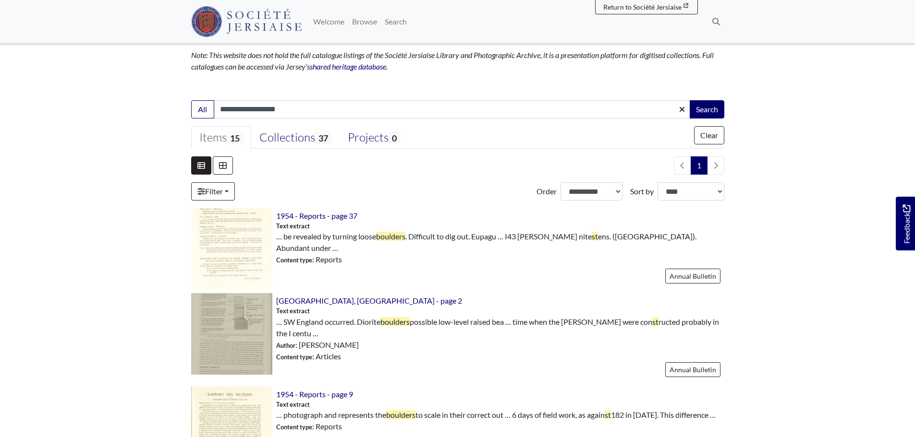
scroll to position [152, 0]
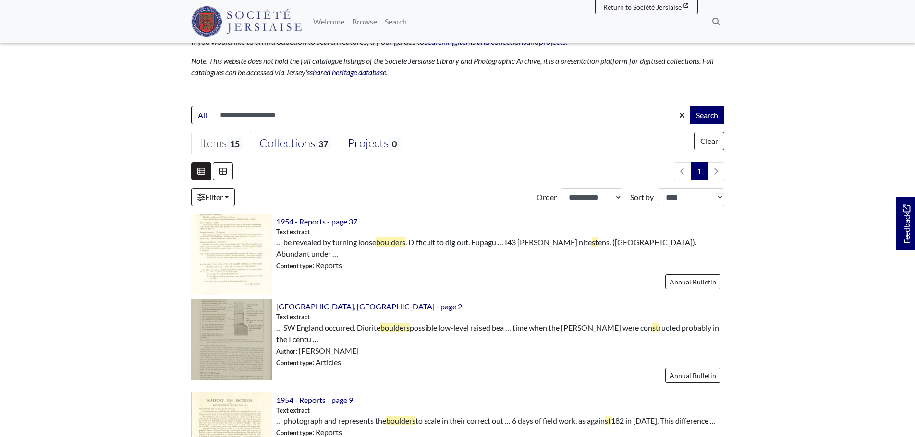
click at [253, 111] on input "**********" at bounding box center [452, 115] width 477 height 18
type input "**********"
click at [689, 106] on button "Search" at bounding box center [706, 115] width 35 height 18
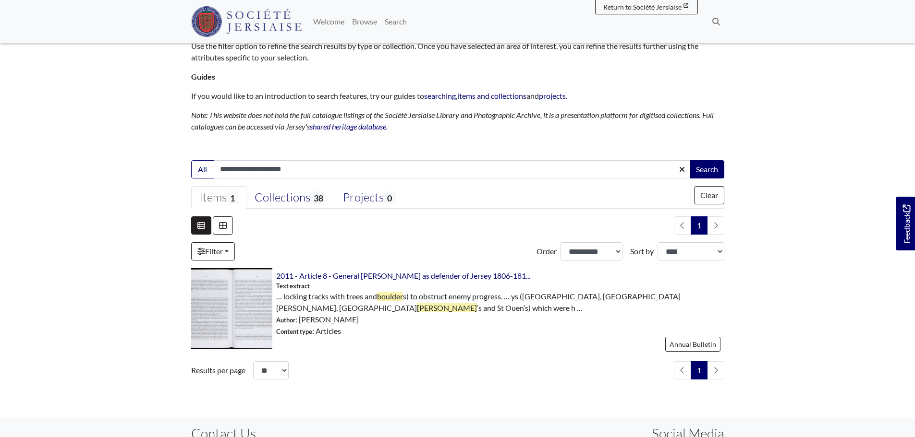
scroll to position [96, 0]
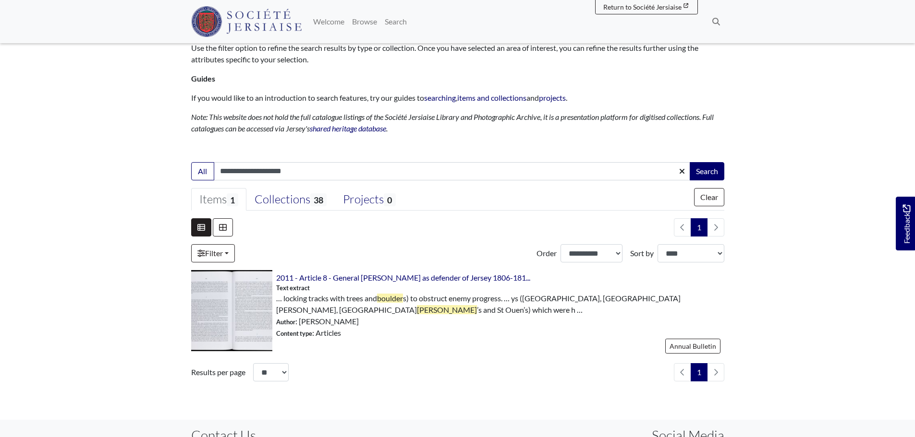
click at [275, 173] on input "**********" at bounding box center [452, 171] width 477 height 18
type input "**********"
click at [689, 162] on button "Search" at bounding box center [706, 171] width 35 height 18
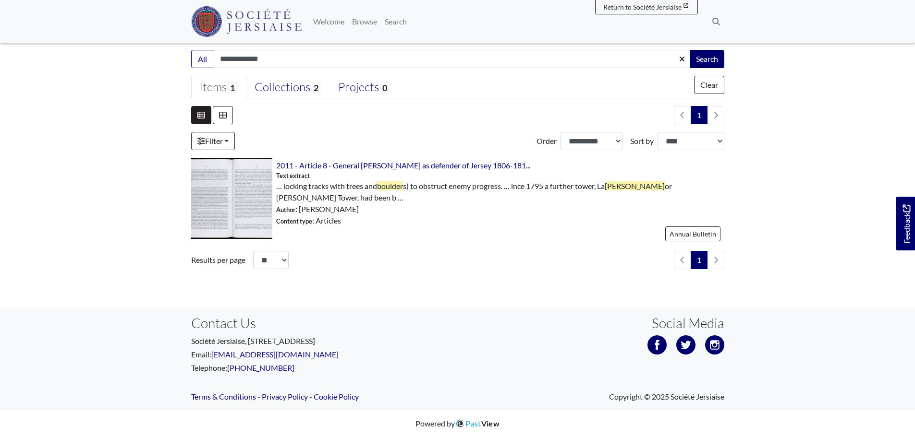
scroll to position [112, 0]
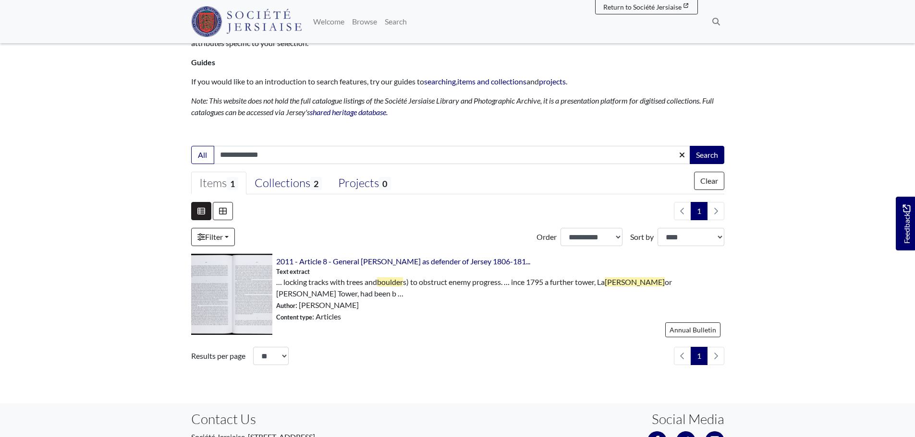
click at [248, 158] on input "**********" at bounding box center [452, 155] width 477 height 18
click at [245, 156] on input "**********" at bounding box center [452, 155] width 477 height 18
type input "**********"
click at [689, 146] on button "Search" at bounding box center [706, 155] width 35 height 18
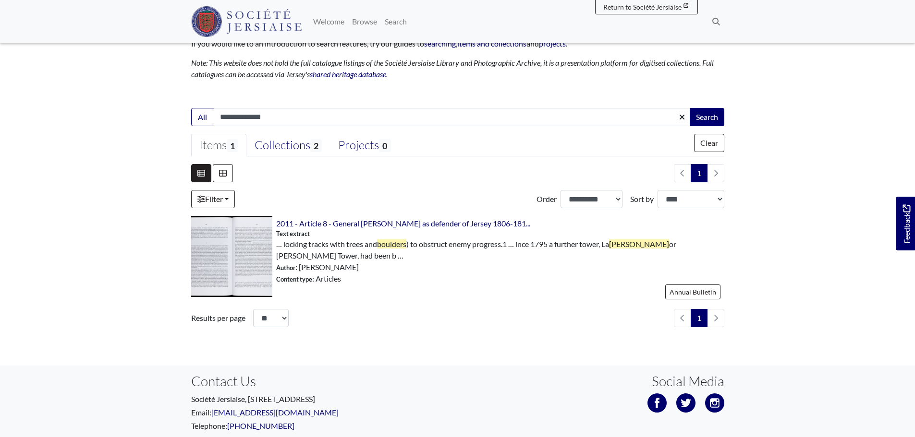
scroll to position [96, 0]
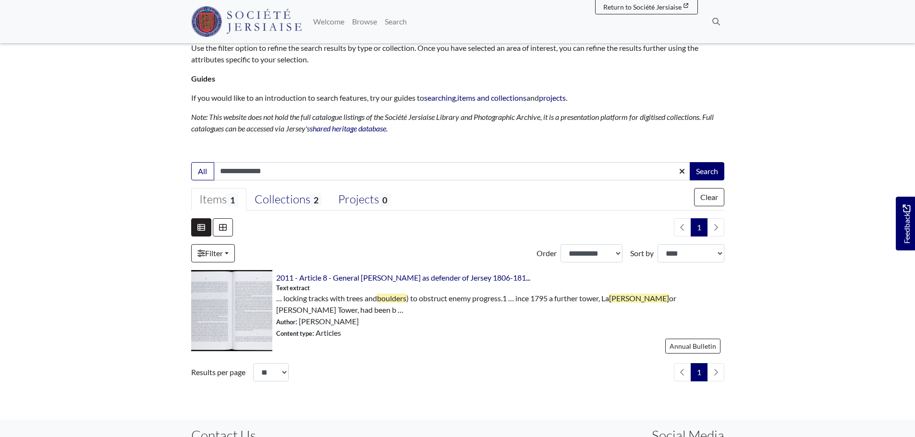
click at [250, 175] on input "**********" at bounding box center [452, 171] width 477 height 18
type input "**********"
click at [711, 173] on button "Search" at bounding box center [706, 171] width 35 height 18
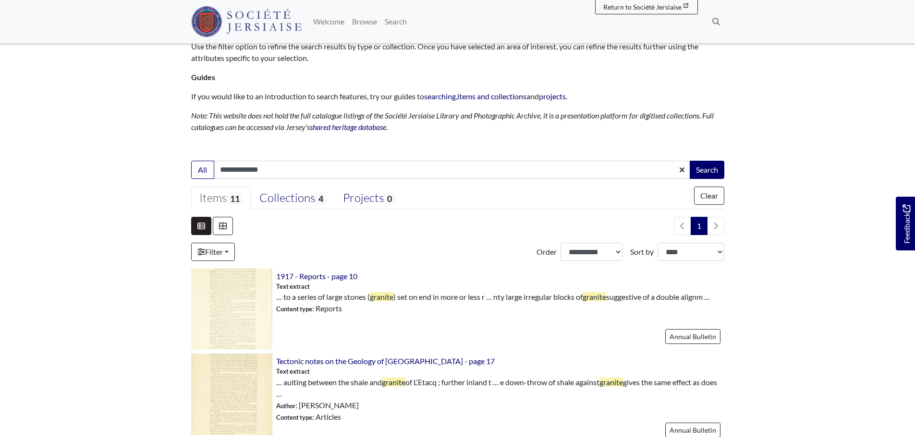
scroll to position [144, 0]
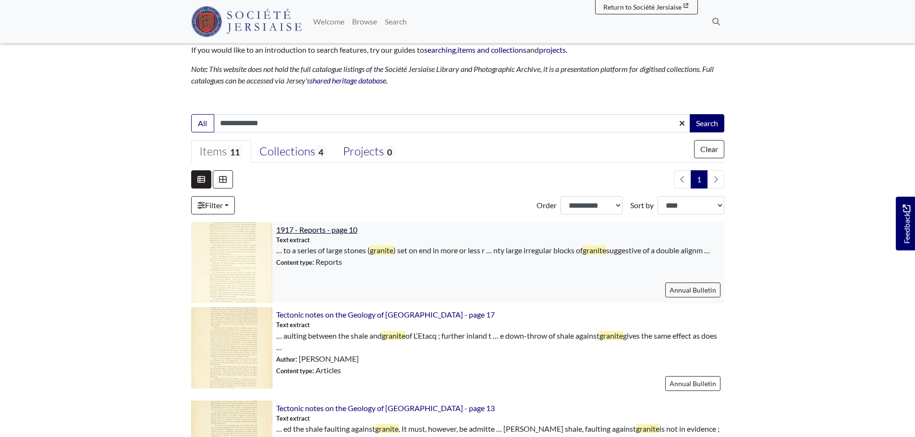
click at [332, 226] on span "1917 - Reports - page 10" at bounding box center [316, 229] width 81 height 9
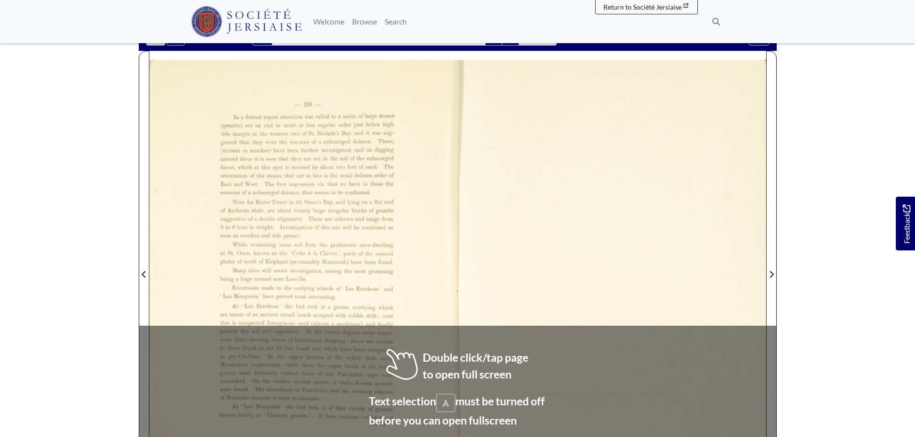
scroll to position [144, 0]
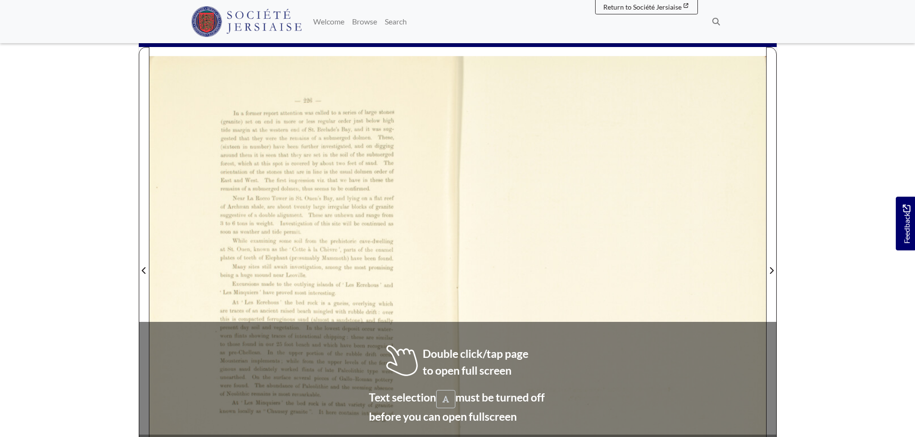
click at [120, 259] on body "Menu" at bounding box center [457, 285] width 915 height 859
click at [195, 233] on div at bounding box center [303, 265] width 308 height 436
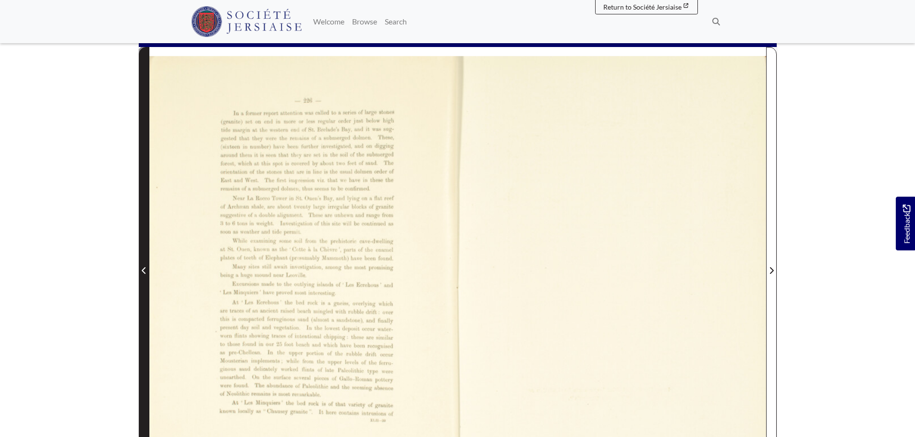
click at [145, 272] on icon "Previous Page" at bounding box center [144, 271] width 5 height 8
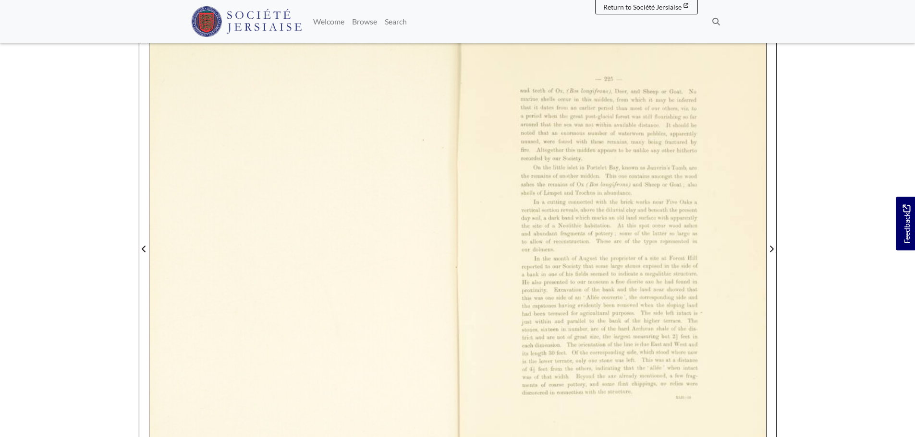
scroll to position [144, 0]
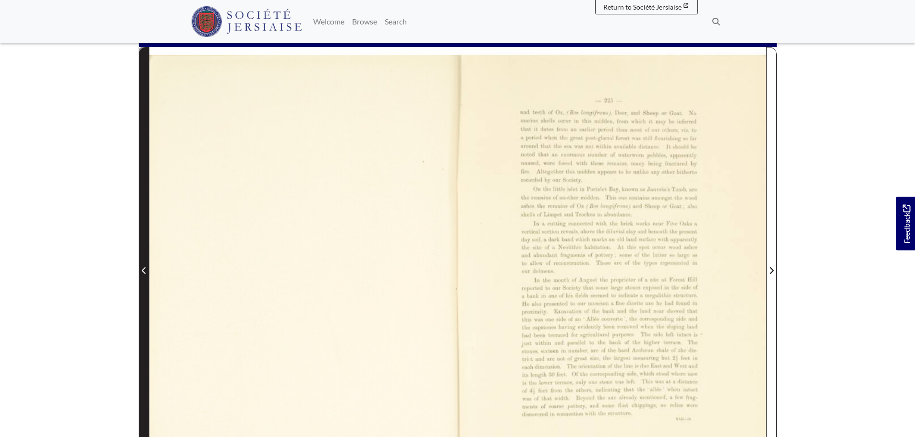
click at [145, 269] on icon "Previous Page" at bounding box center [144, 271] width 5 height 8
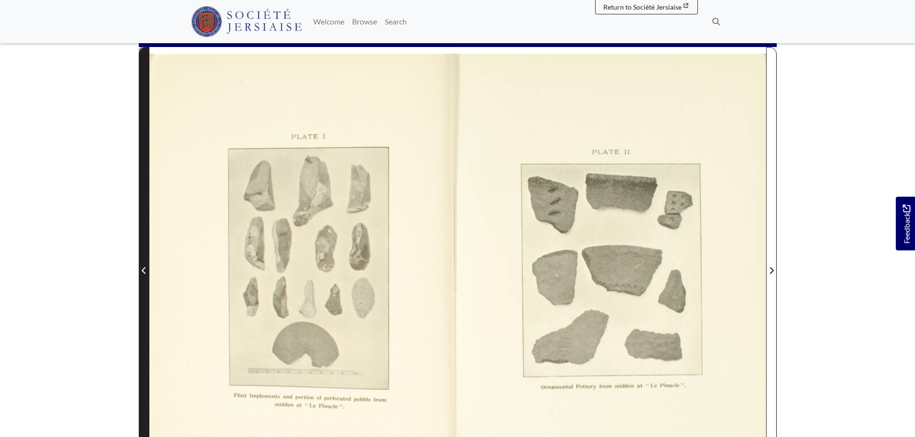
click at [145, 269] on icon "Previous Page" at bounding box center [144, 271] width 5 height 8
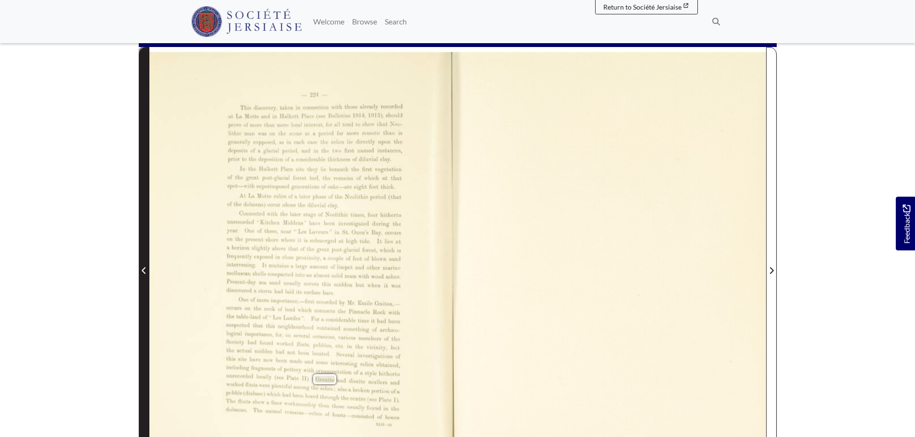
click at [145, 269] on icon "Previous Page" at bounding box center [144, 271] width 5 height 8
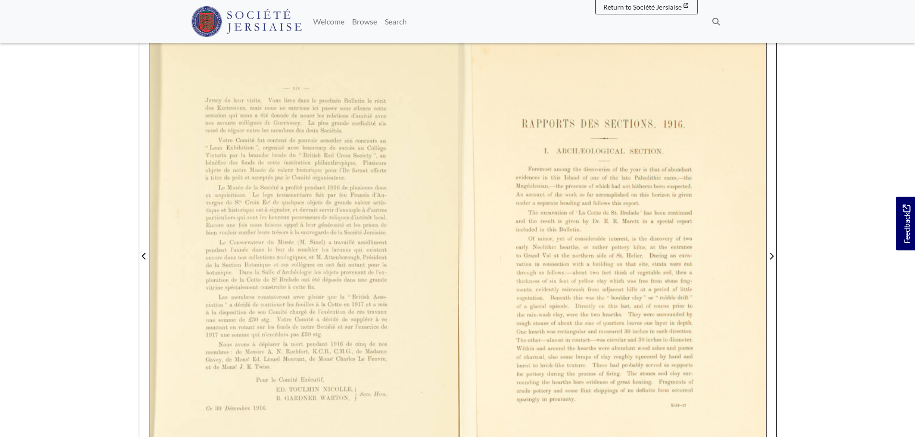
scroll to position [192, 0]
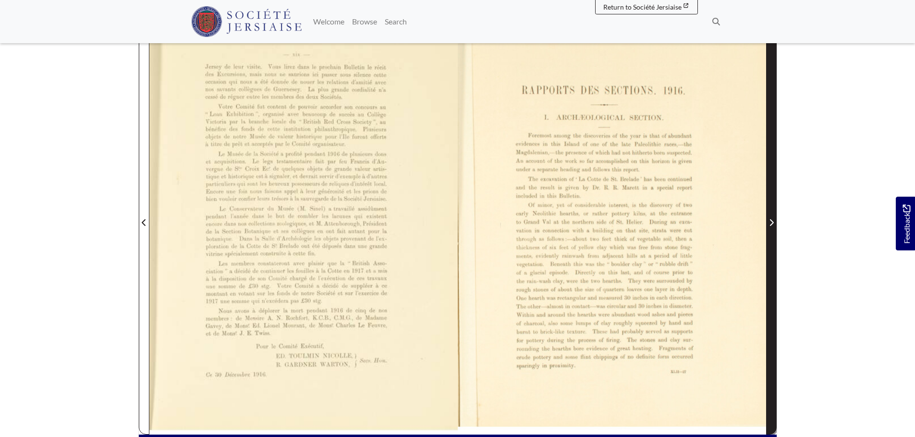
click at [771, 225] on icon "Next Page" at bounding box center [771, 223] width 5 height 8
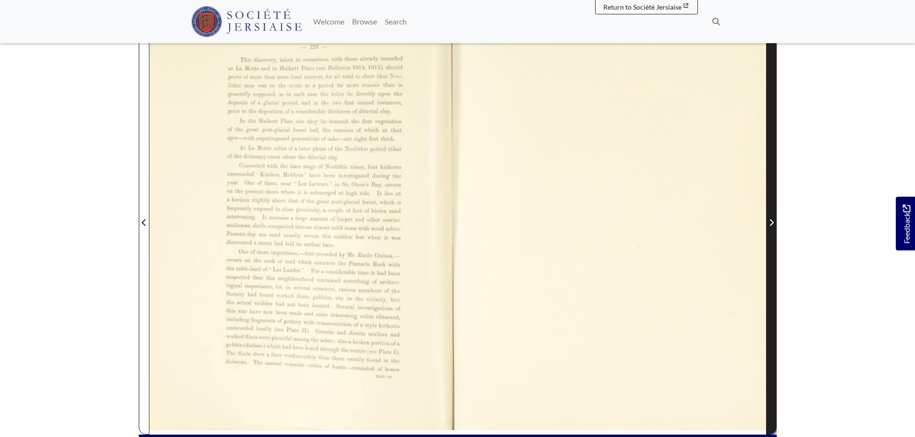
click at [771, 225] on icon "Next Page" at bounding box center [771, 223] width 5 height 8
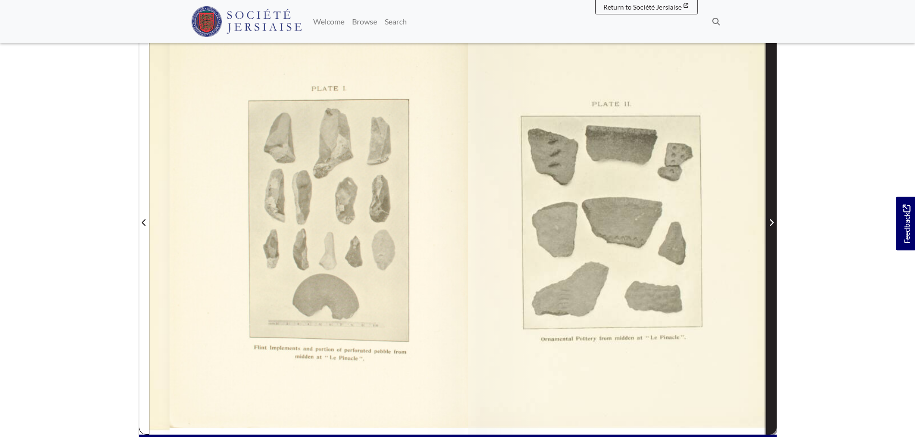
click at [771, 225] on icon "Next Page" at bounding box center [771, 223] width 5 height 8
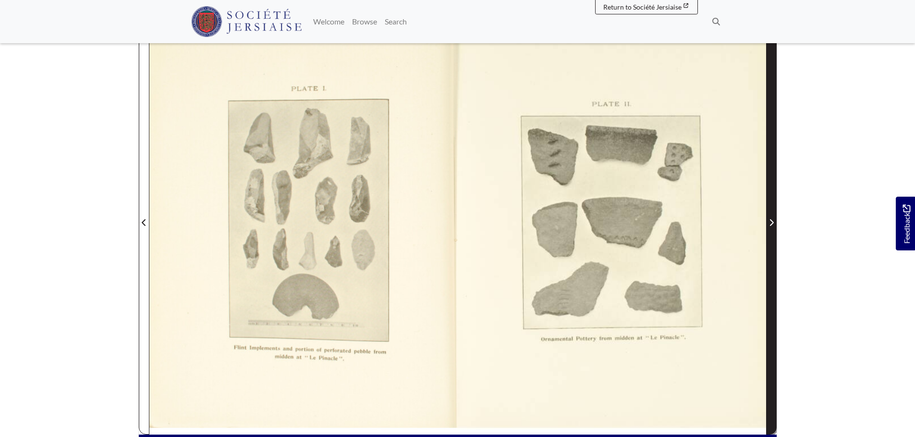
click at [774, 222] on span "Next Page" at bounding box center [771, 223] width 10 height 12
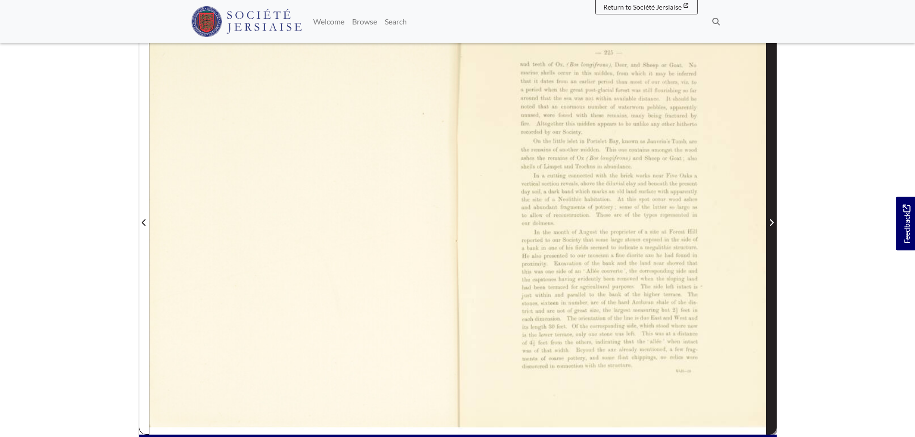
click at [774, 222] on span "Next Page" at bounding box center [771, 223] width 10 height 12
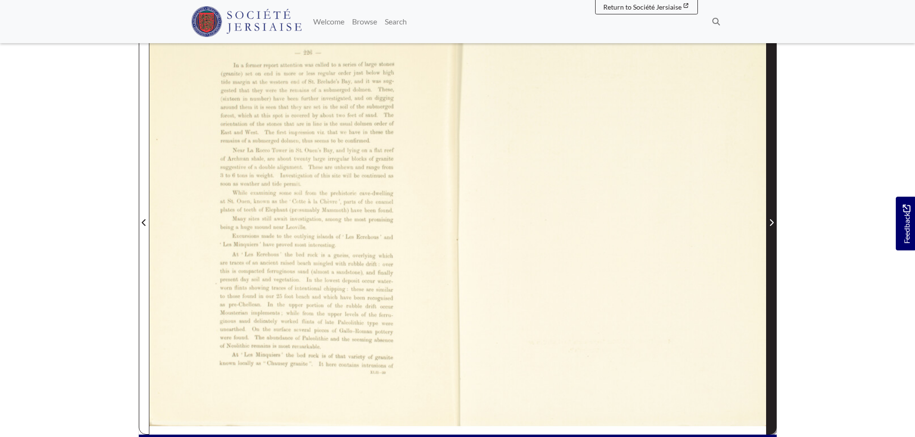
click at [774, 222] on span "Next Page" at bounding box center [771, 223] width 10 height 12
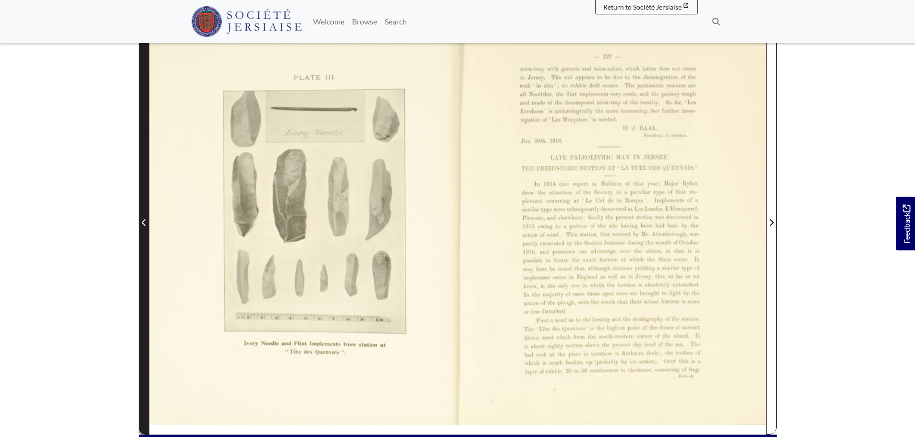
click at [141, 222] on span "Previous Page" at bounding box center [144, 223] width 10 height 12
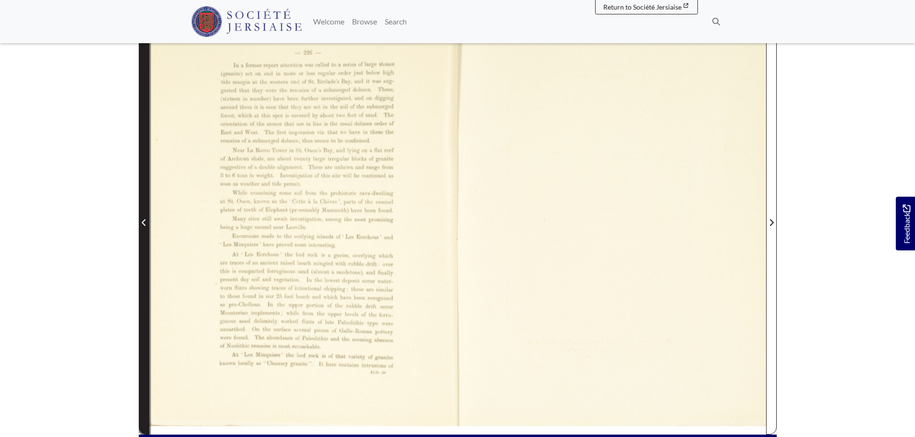
click at [141, 222] on span "Previous Page" at bounding box center [144, 223] width 10 height 12
click at [142, 223] on icon "Previous Page" at bounding box center [144, 222] width 4 height 7
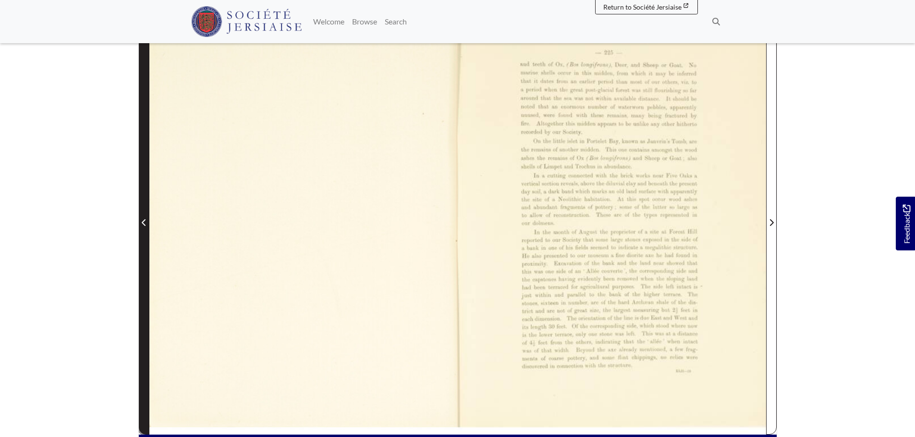
click at [143, 223] on icon "Previous Page" at bounding box center [144, 222] width 4 height 7
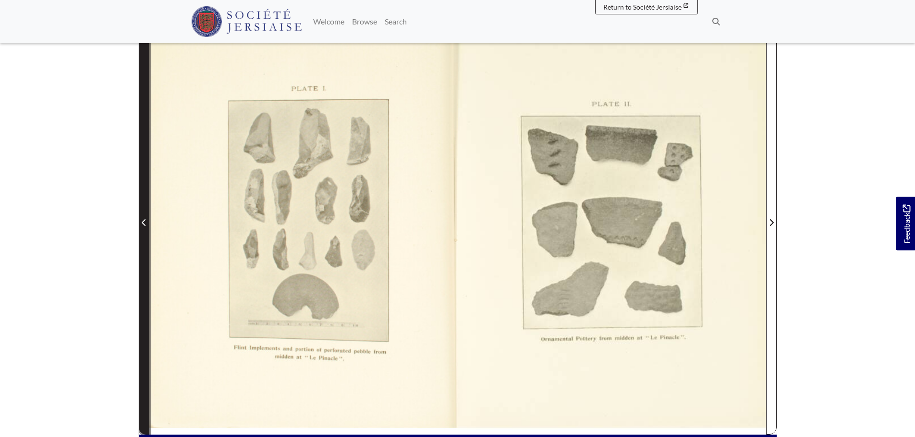
click at [143, 223] on icon "Previous Page" at bounding box center [144, 222] width 4 height 7
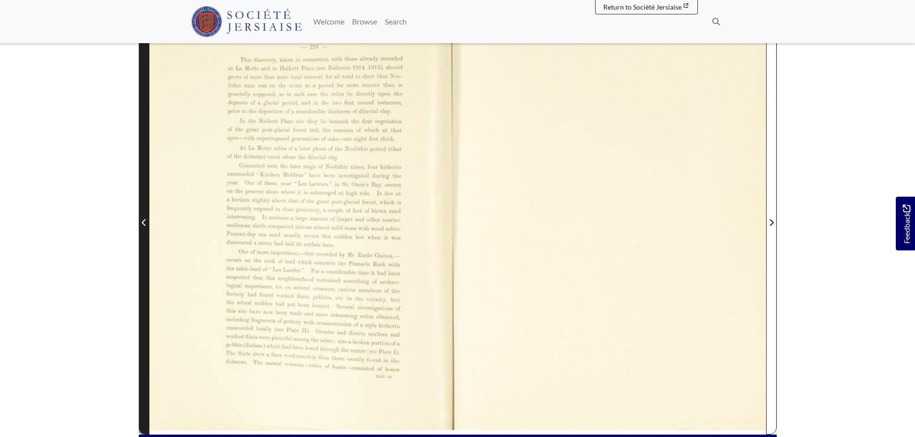
click at [143, 223] on icon "Previous Page" at bounding box center [144, 222] width 4 height 7
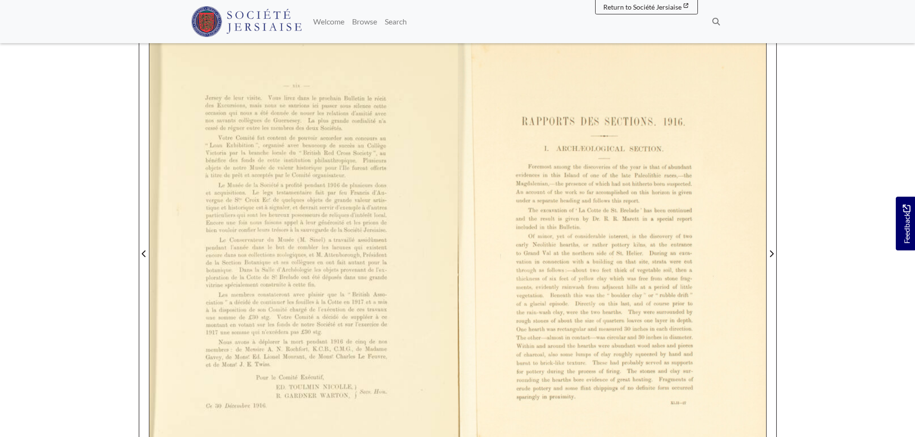
scroll to position [144, 0]
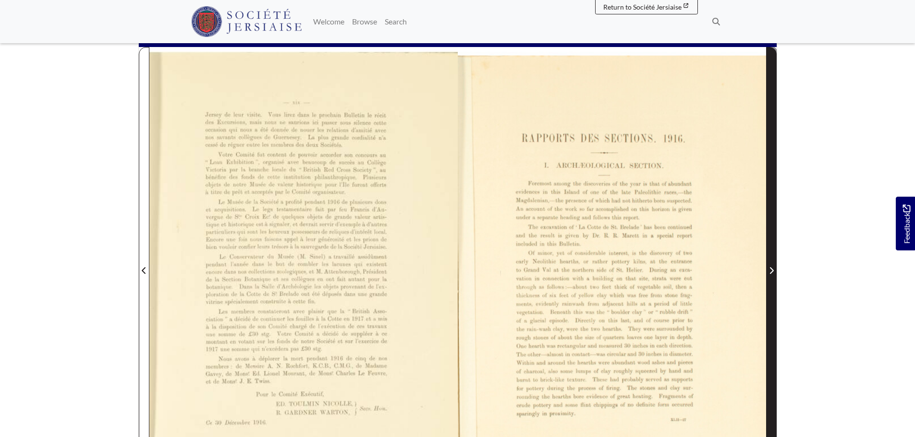
click at [770, 268] on icon "Next Page" at bounding box center [771, 270] width 4 height 7
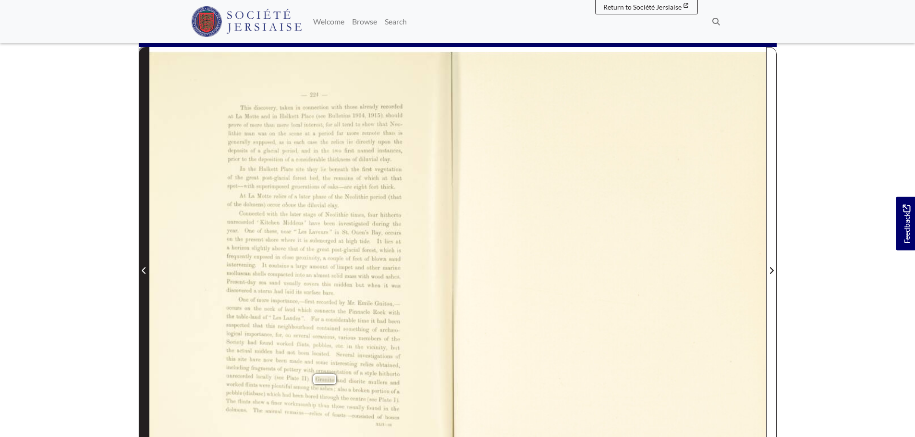
click at [144, 270] on icon "Previous Page" at bounding box center [144, 271] width 5 height 8
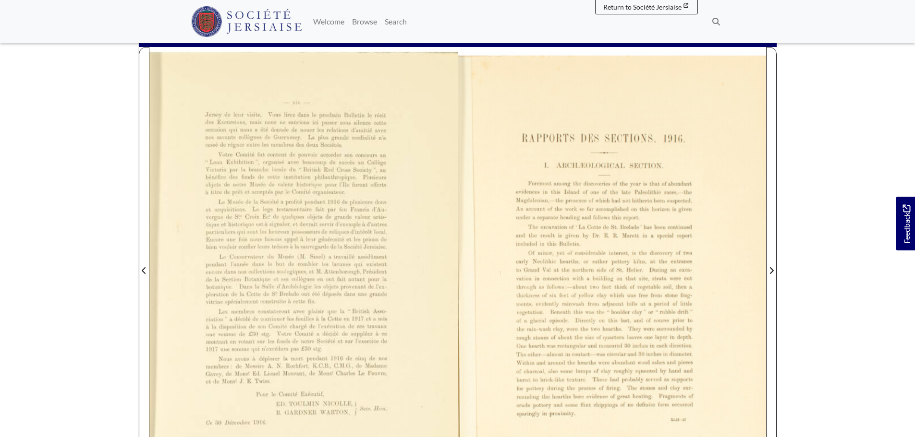
click at [450, 74] on div "—xix— Jersey de leur visite. Vous lirez dans le prochain Bulletin le récit des …" at bounding box center [303, 267] width 308 height 431
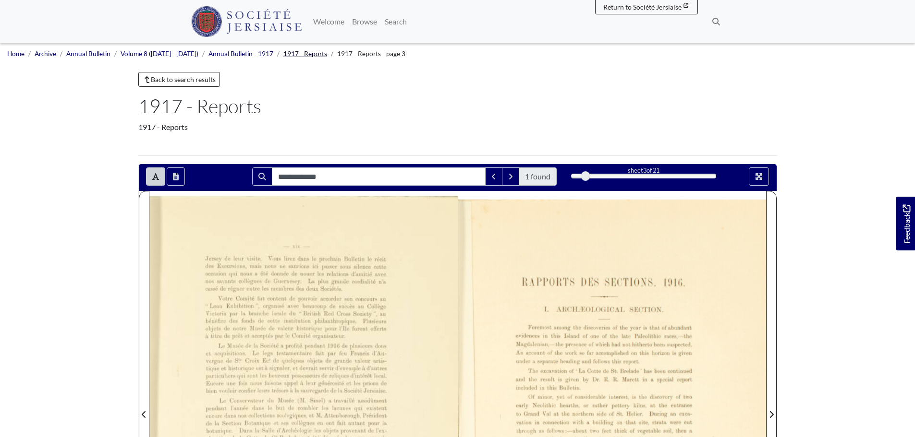
click at [297, 54] on link "1917 - Reports" at bounding box center [305, 54] width 44 height 8
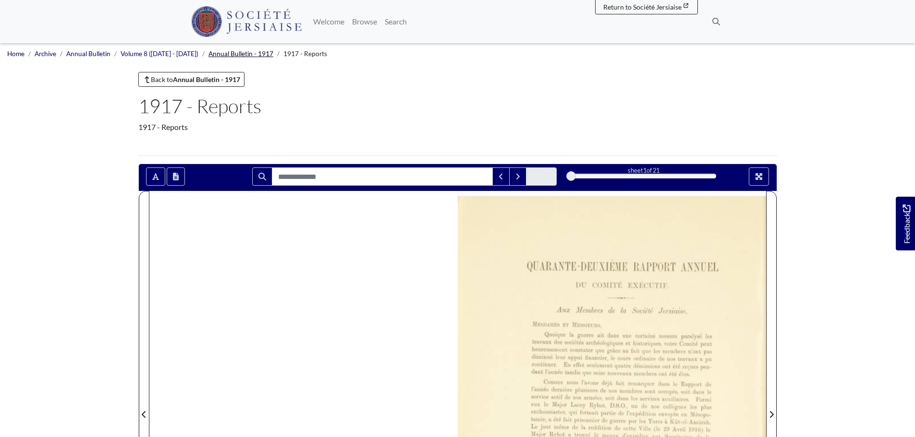
click at [240, 51] on link "Annual Bulletin - 1917" at bounding box center [240, 54] width 65 height 8
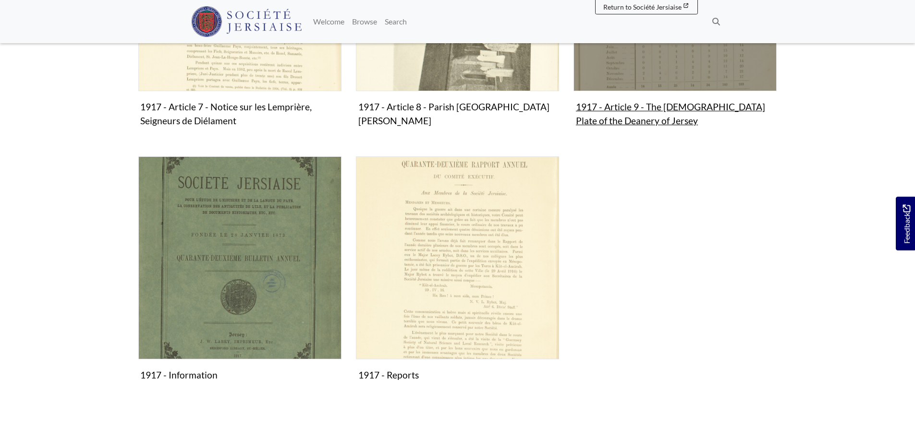
scroll to position [912, 0]
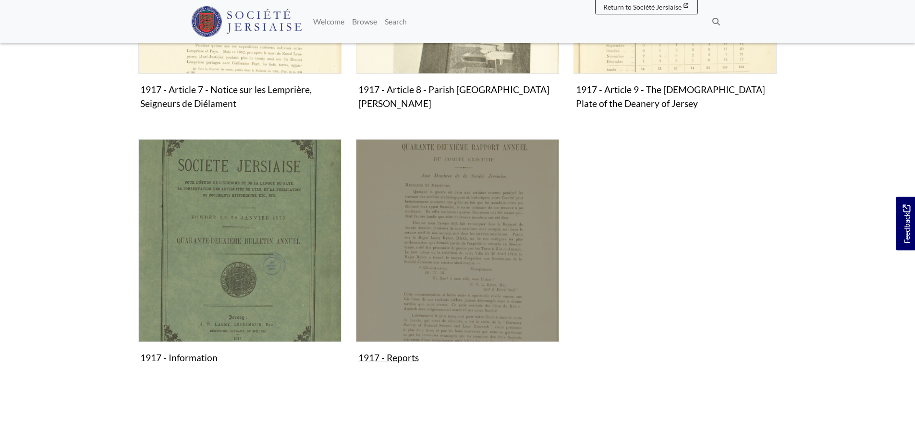
click at [482, 245] on img "Subcollection" at bounding box center [457, 240] width 203 height 203
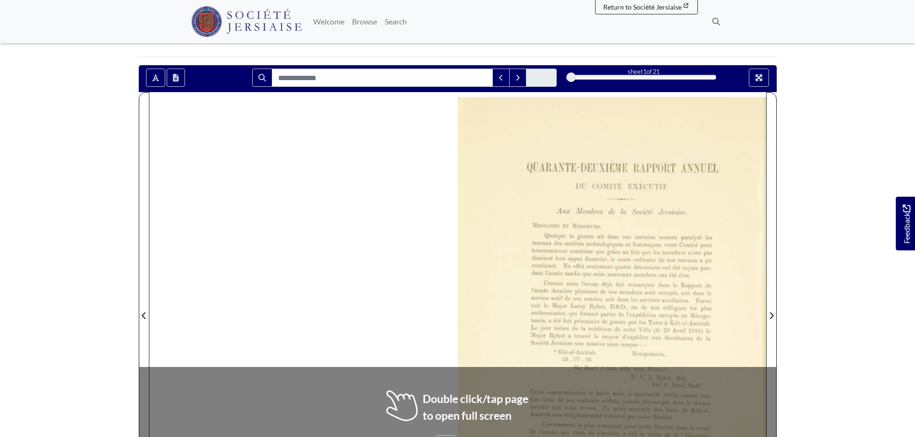
scroll to position [96, 0]
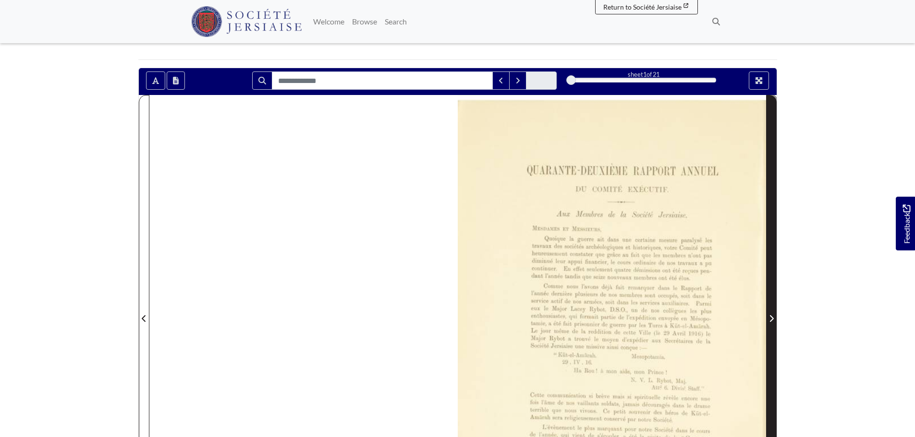
click at [773, 320] on icon "Next Page" at bounding box center [771, 319] width 5 height 8
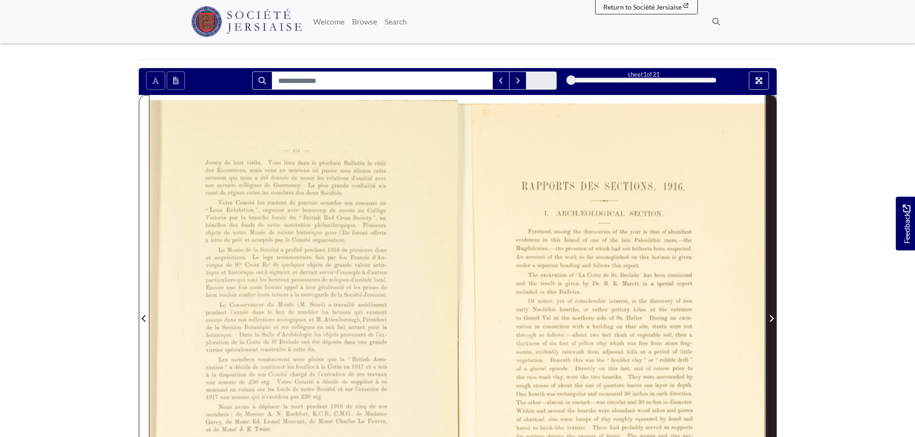
click at [773, 320] on icon "Next Page" at bounding box center [771, 319] width 5 height 8
click at [768, 319] on span "Next Page" at bounding box center [771, 319] width 10 height 12
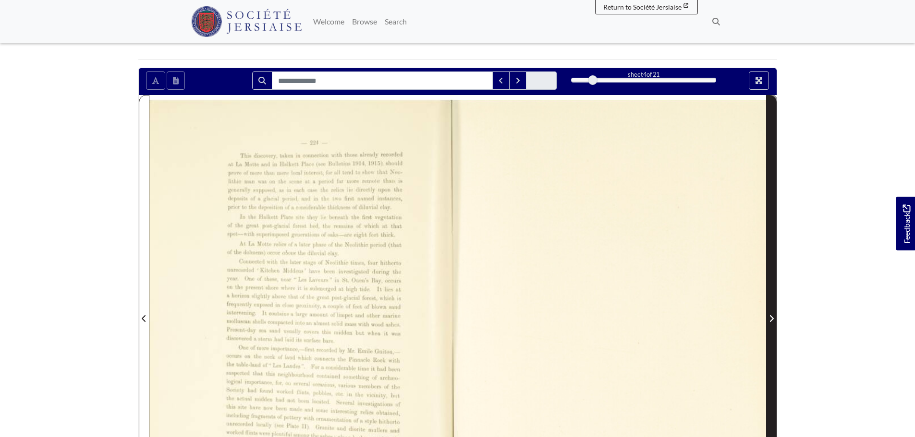
click at [768, 319] on span "Next Page" at bounding box center [771, 319] width 10 height 12
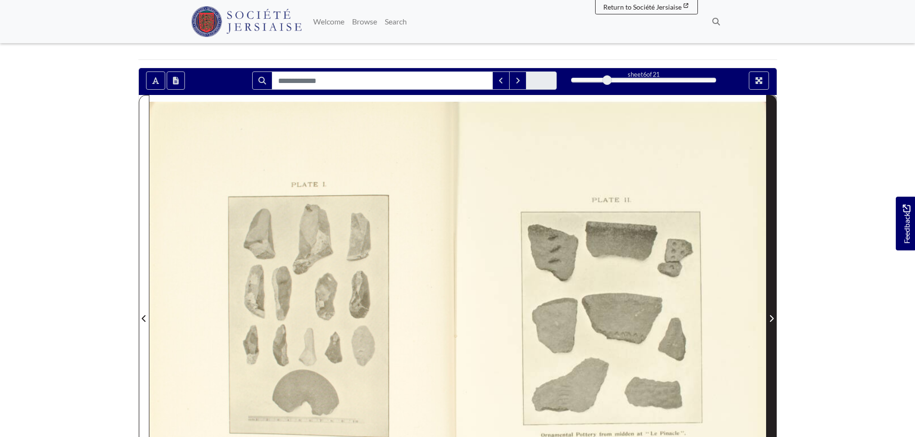
click at [768, 319] on span "Next Page" at bounding box center [771, 319] width 10 height 12
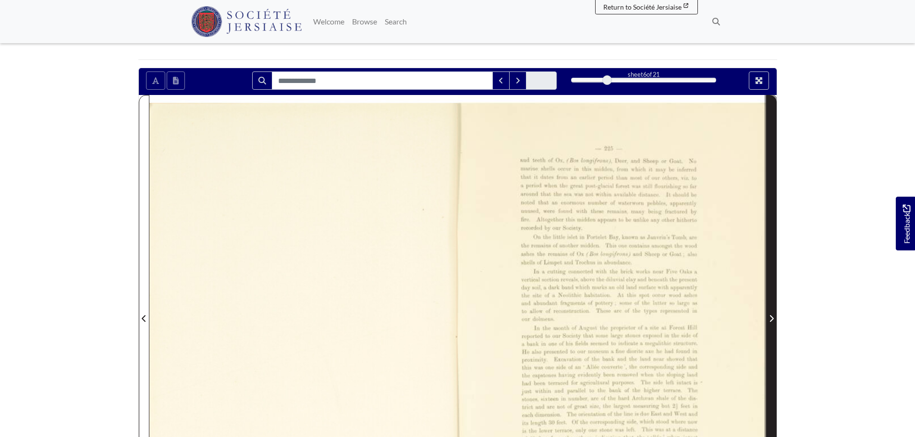
click at [768, 319] on span "Next Page" at bounding box center [771, 319] width 10 height 12
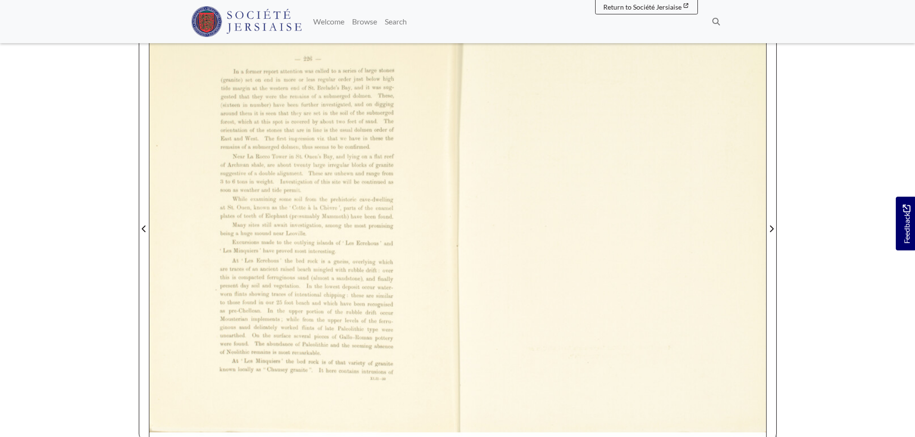
scroll to position [192, 0]
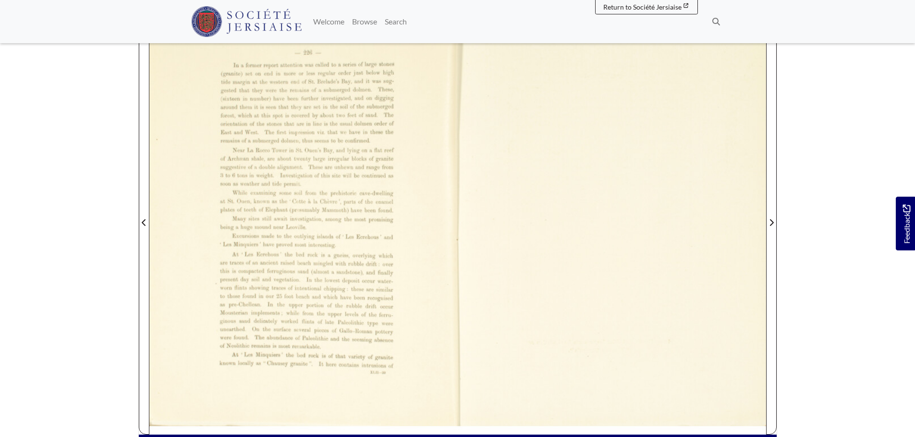
click at [261, 77] on div at bounding box center [303, 217] width 308 height 436
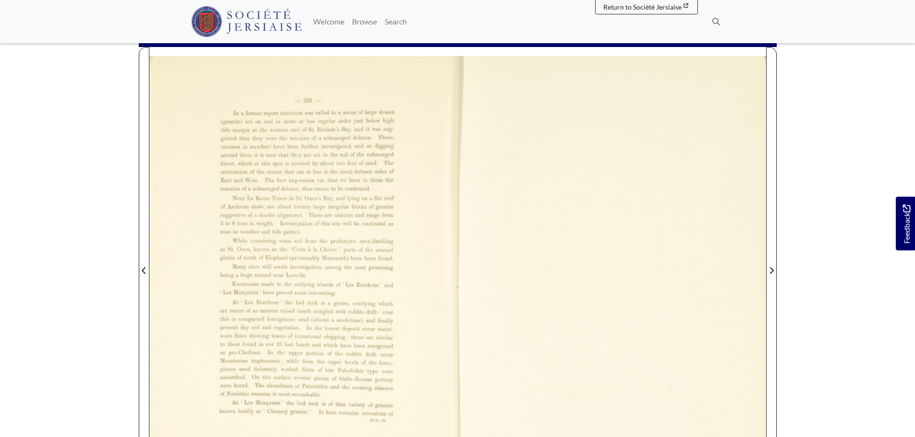
click at [269, 137] on div at bounding box center [303, 265] width 308 height 436
